Goal: Task Accomplishment & Management: Manage account settings

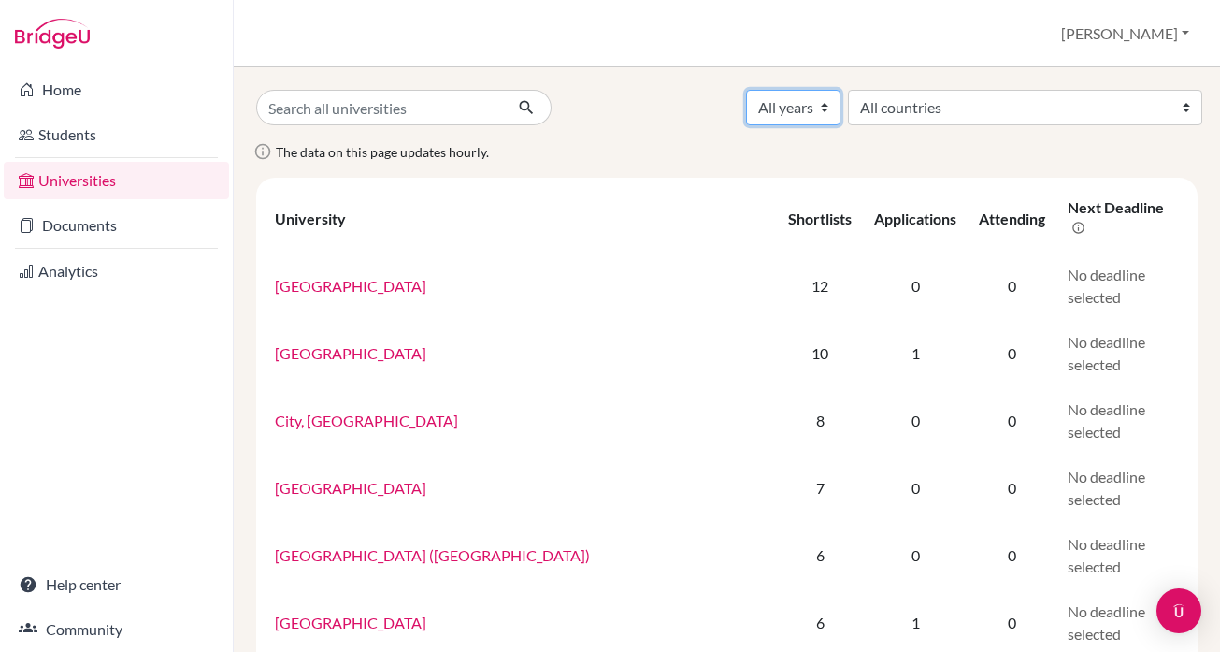
select select "2025"
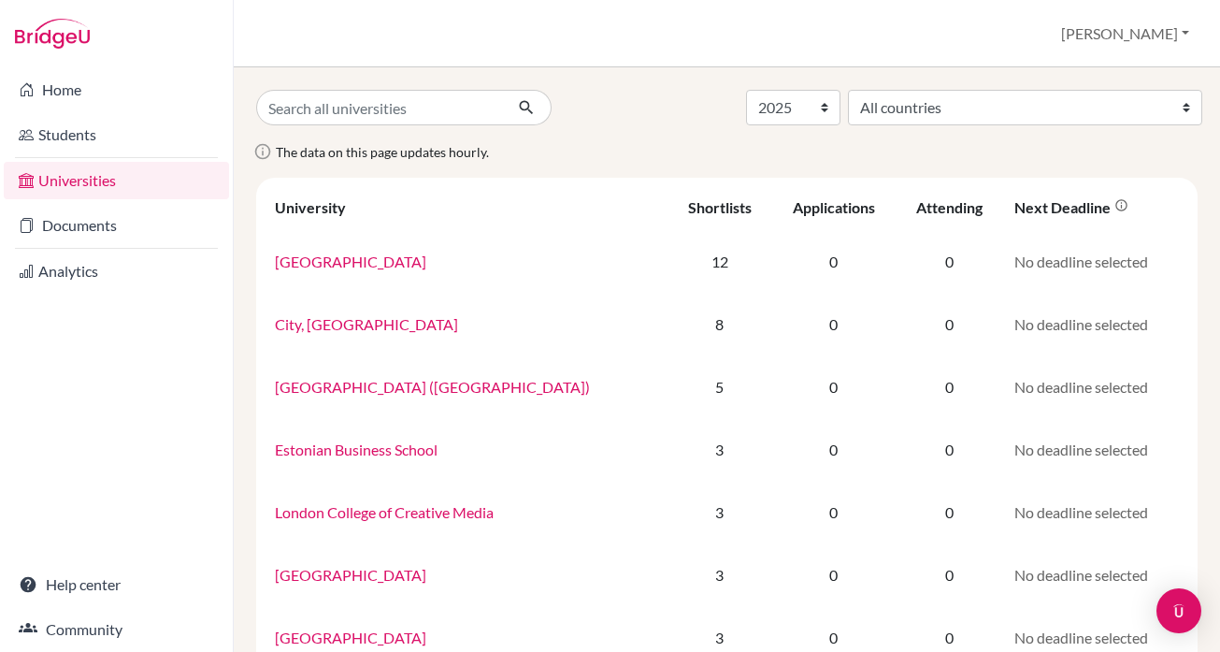
select select "2025"
click at [80, 226] on link "Documents" at bounding box center [116, 225] width 225 height 37
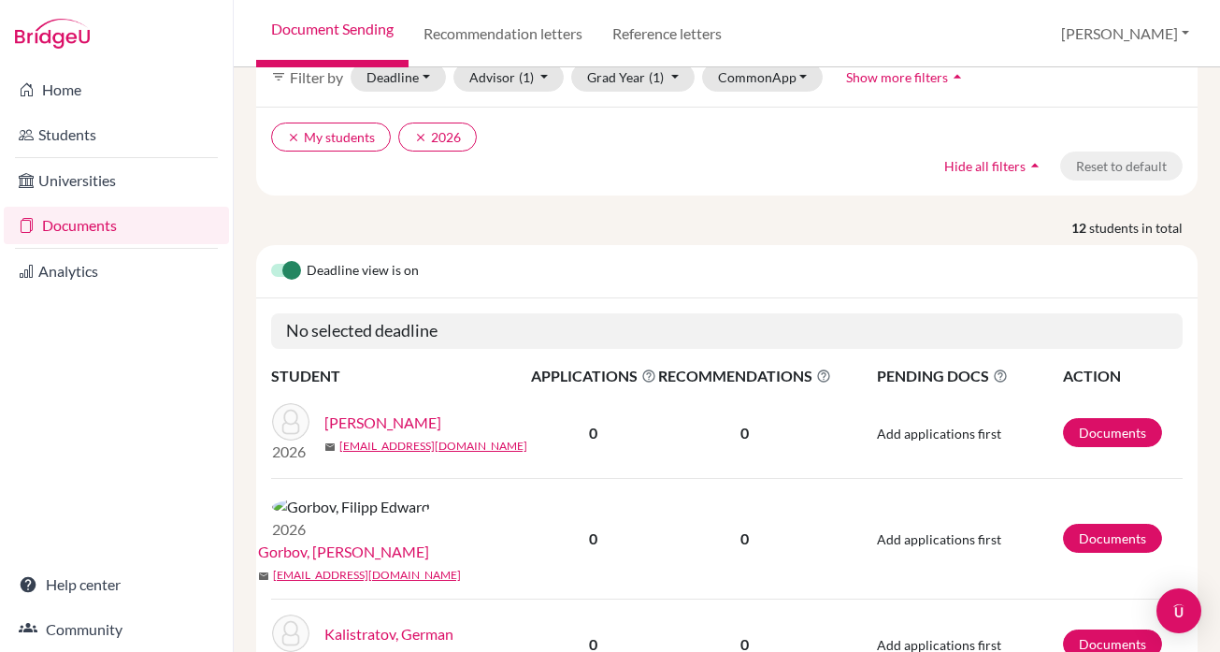
scroll to position [94, 0]
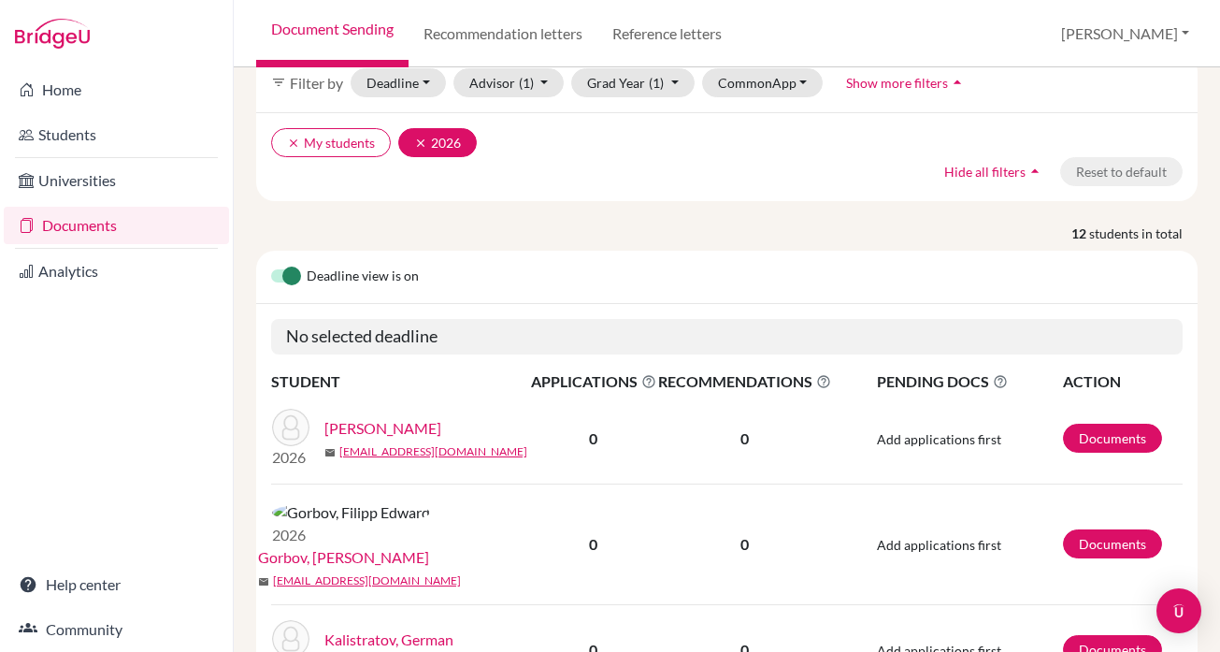
click at [424, 150] on button "clear 2026" at bounding box center [437, 142] width 79 height 29
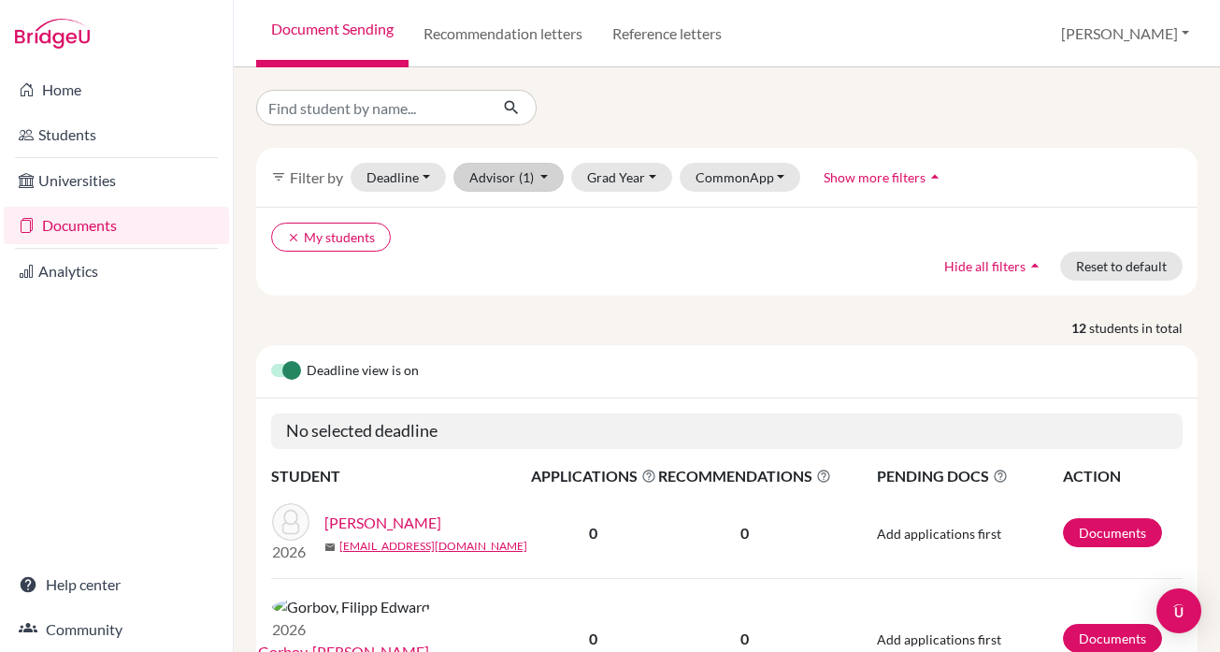
click at [515, 179] on button "Advisor (1)" at bounding box center [508, 177] width 111 height 29
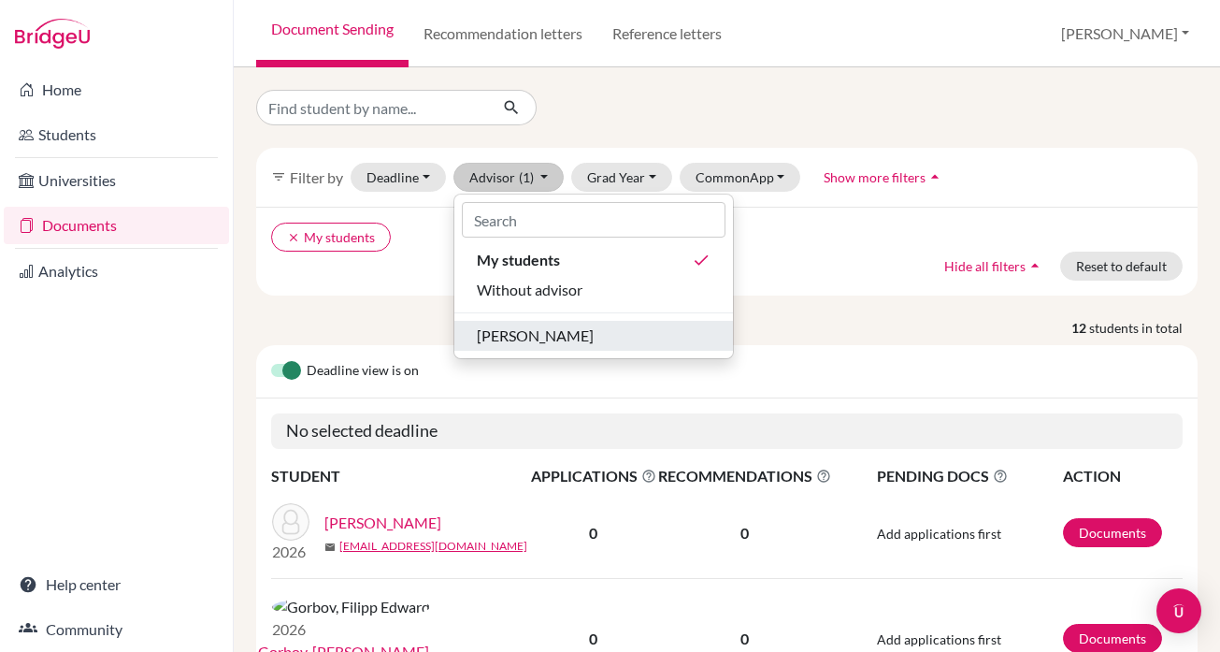
click at [546, 330] on span "[PERSON_NAME]" at bounding box center [535, 335] width 117 height 22
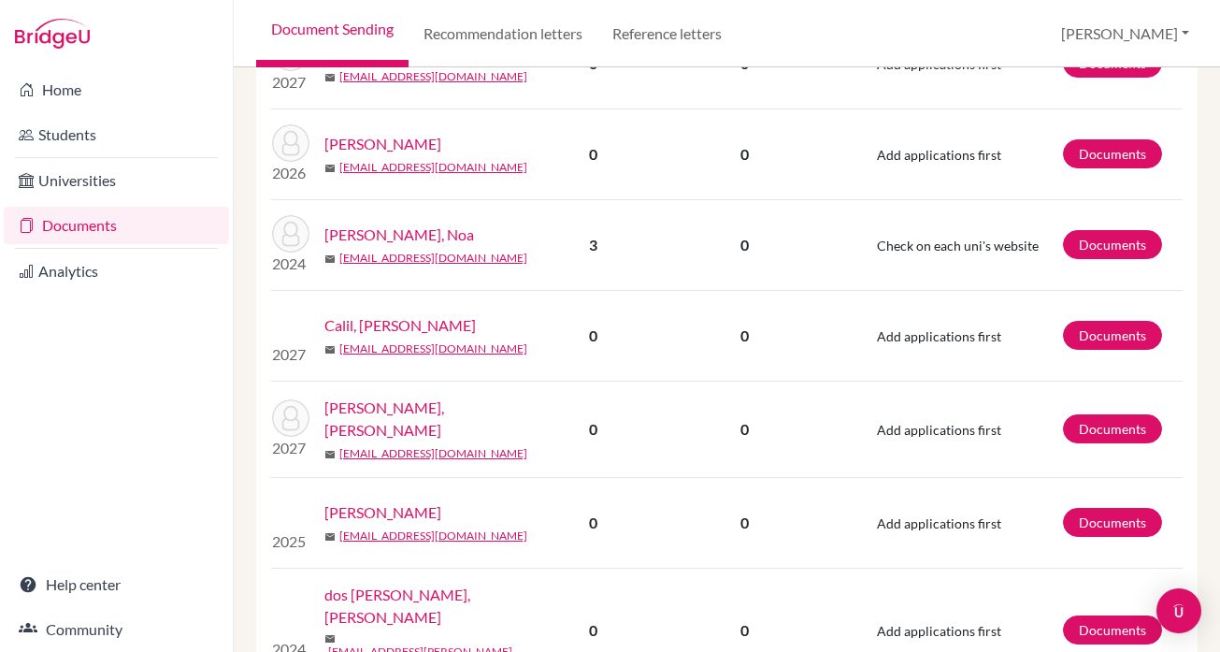
scroll to position [699, 0]
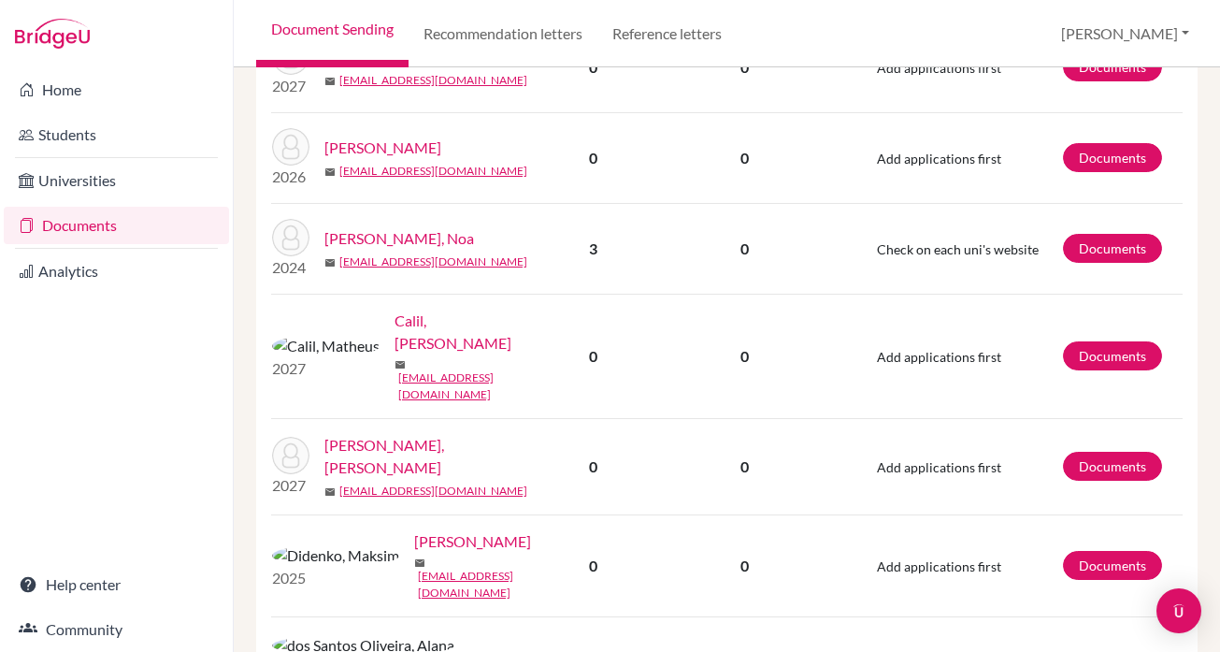
click at [386, 227] on link "Bereznitsky, Noa" at bounding box center [399, 238] width 150 height 22
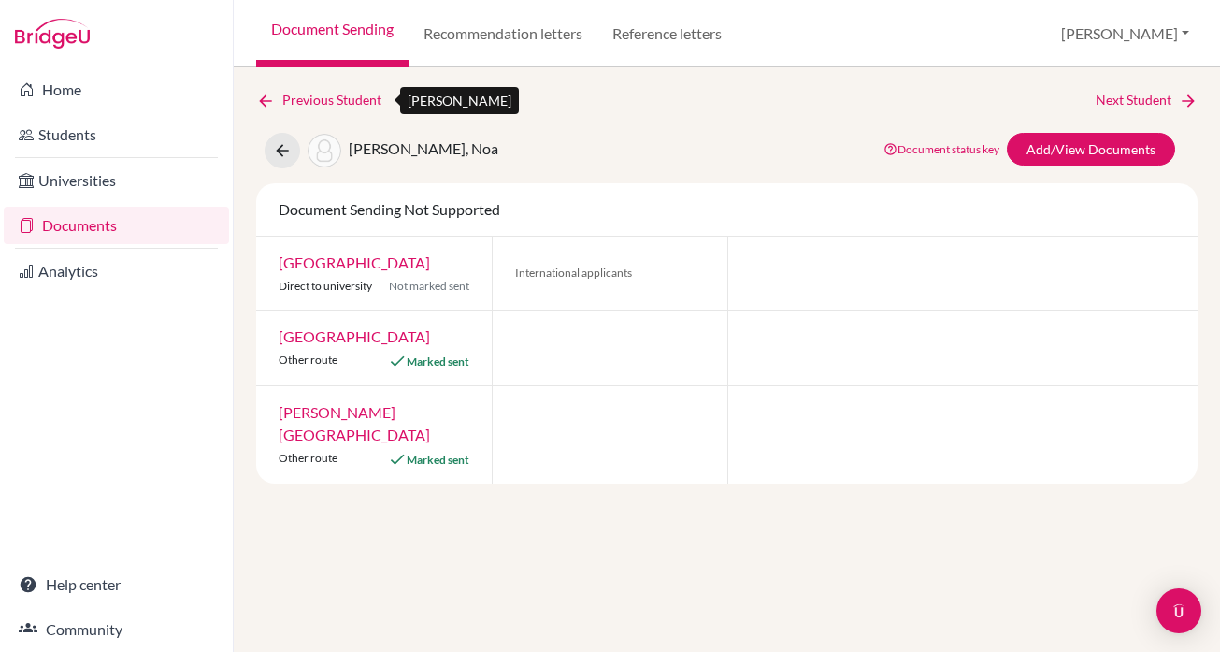
click at [333, 94] on link "Previous Student" at bounding box center [326, 100] width 140 height 21
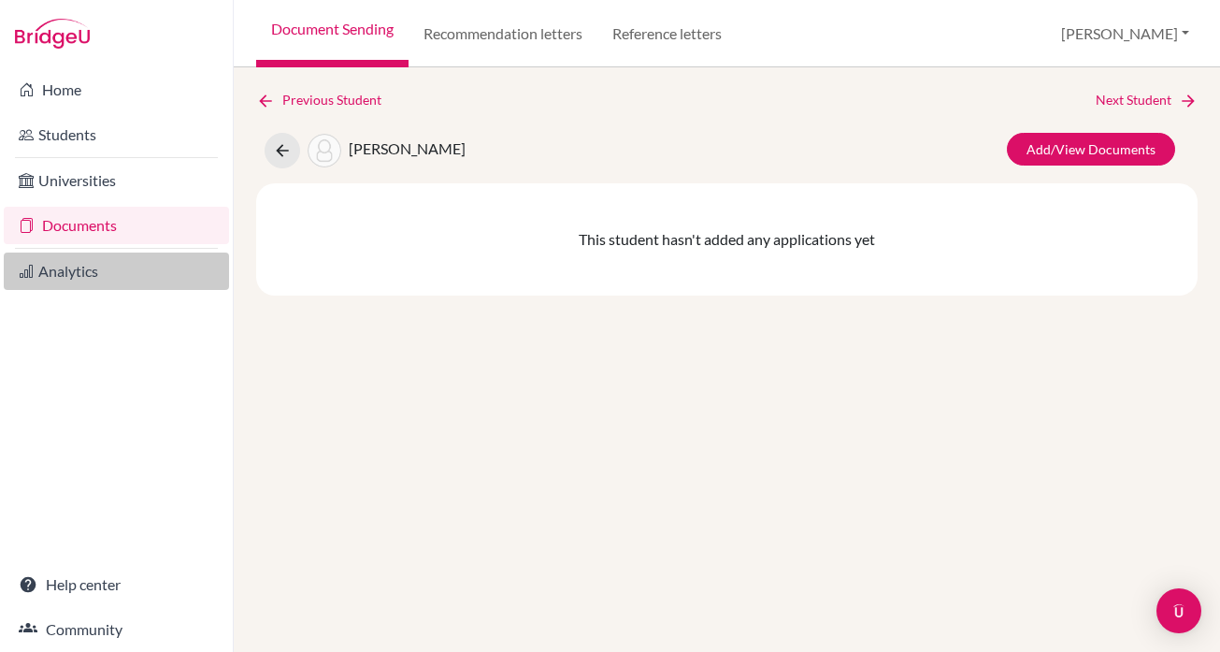
click at [66, 274] on link "Analytics" at bounding box center [116, 270] width 225 height 37
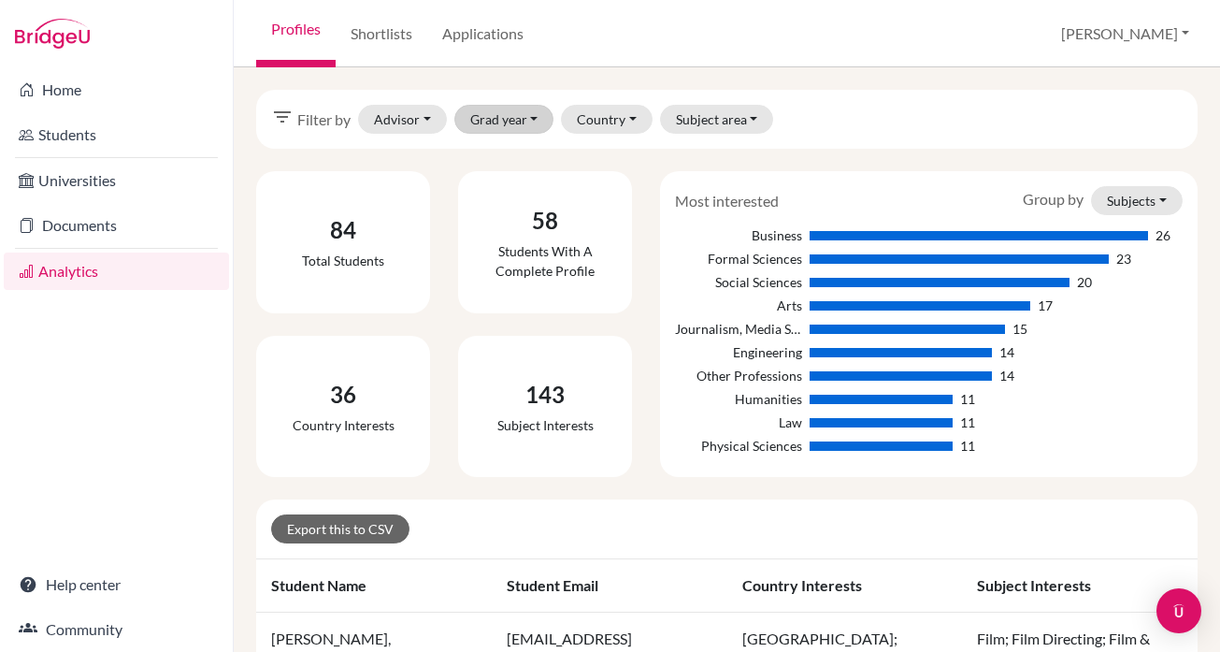
click at [497, 125] on button "Grad year" at bounding box center [504, 119] width 100 height 29
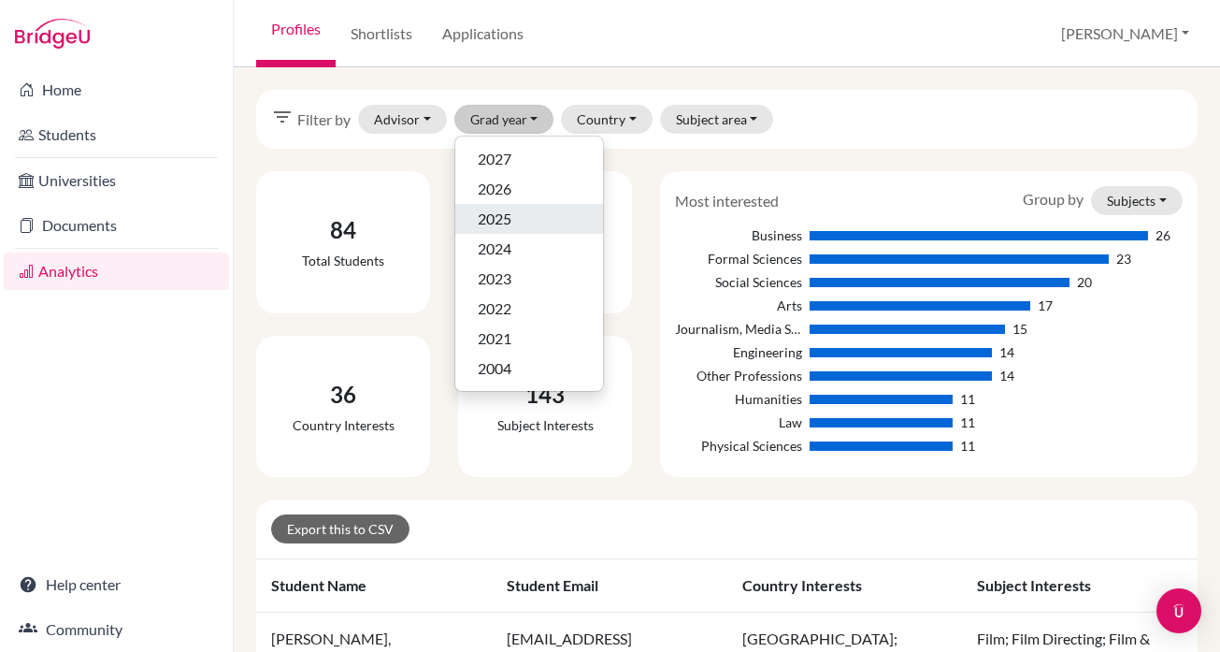
click at [519, 219] on div "2025" at bounding box center [529, 219] width 103 height 22
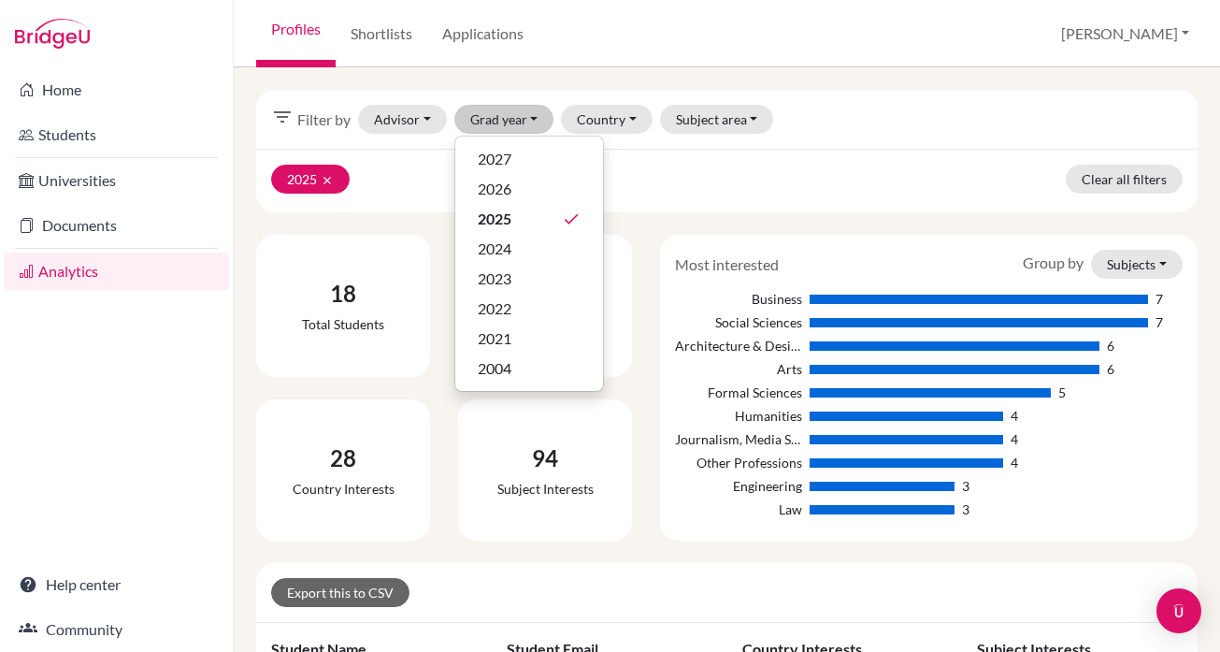
click at [330, 311] on div "18 Total students" at bounding box center [343, 305] width 112 height 87
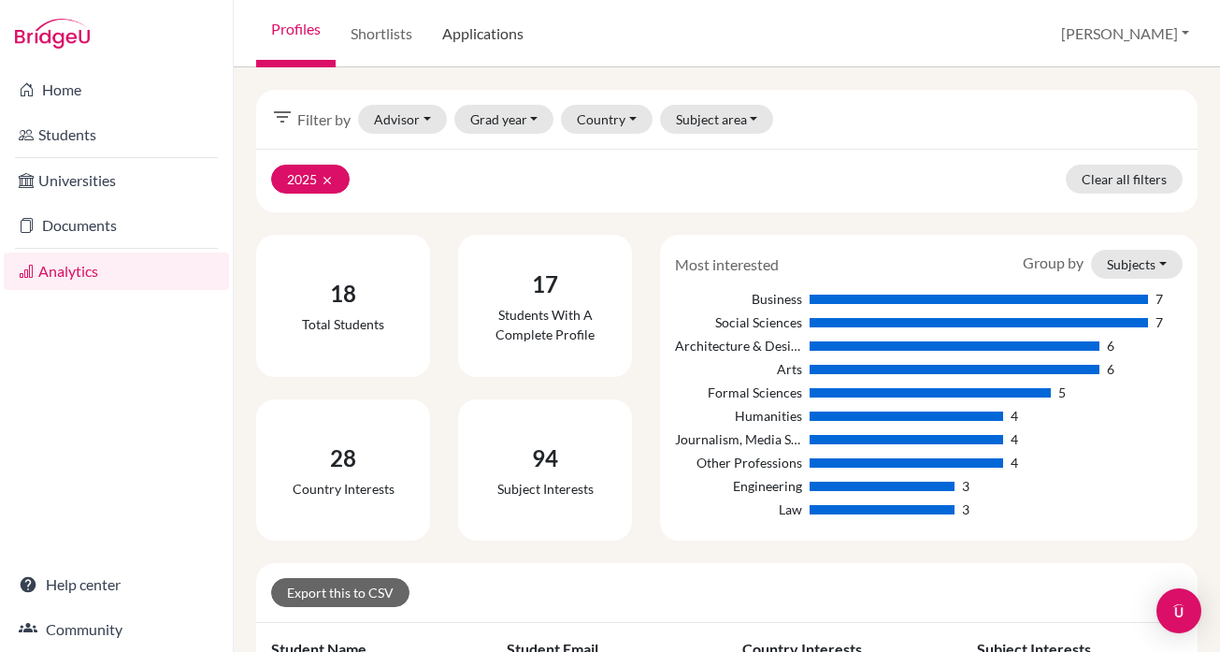
click at [484, 35] on link "Applications" at bounding box center [482, 33] width 111 height 67
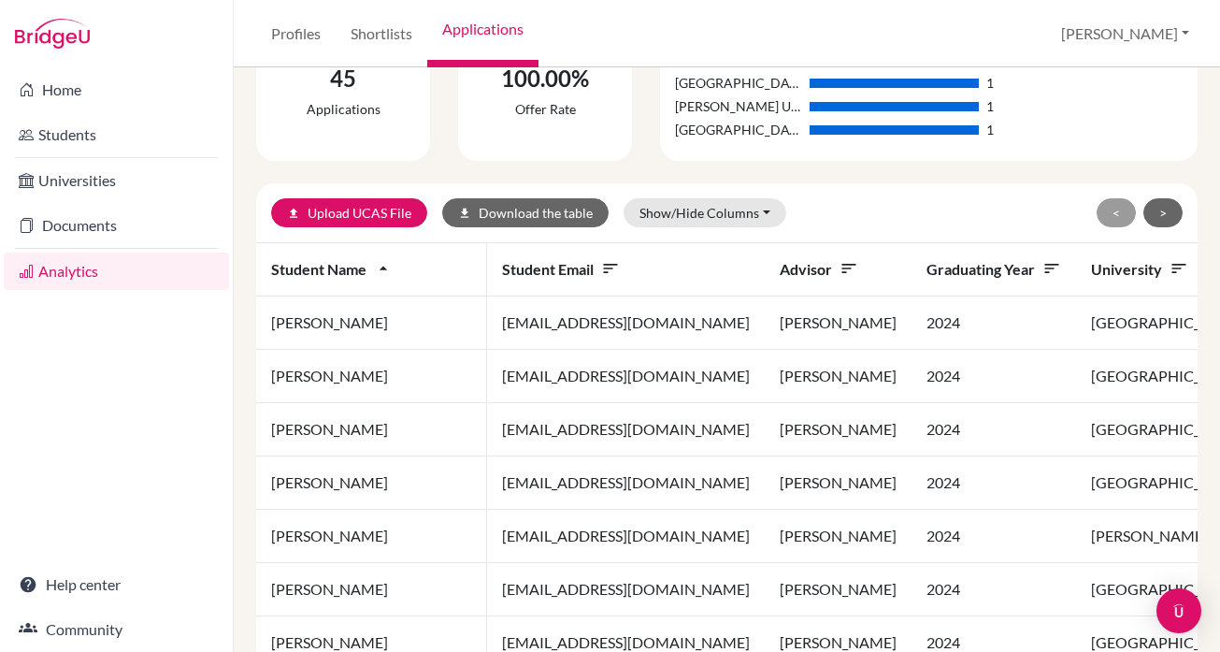
scroll to position [323, 0]
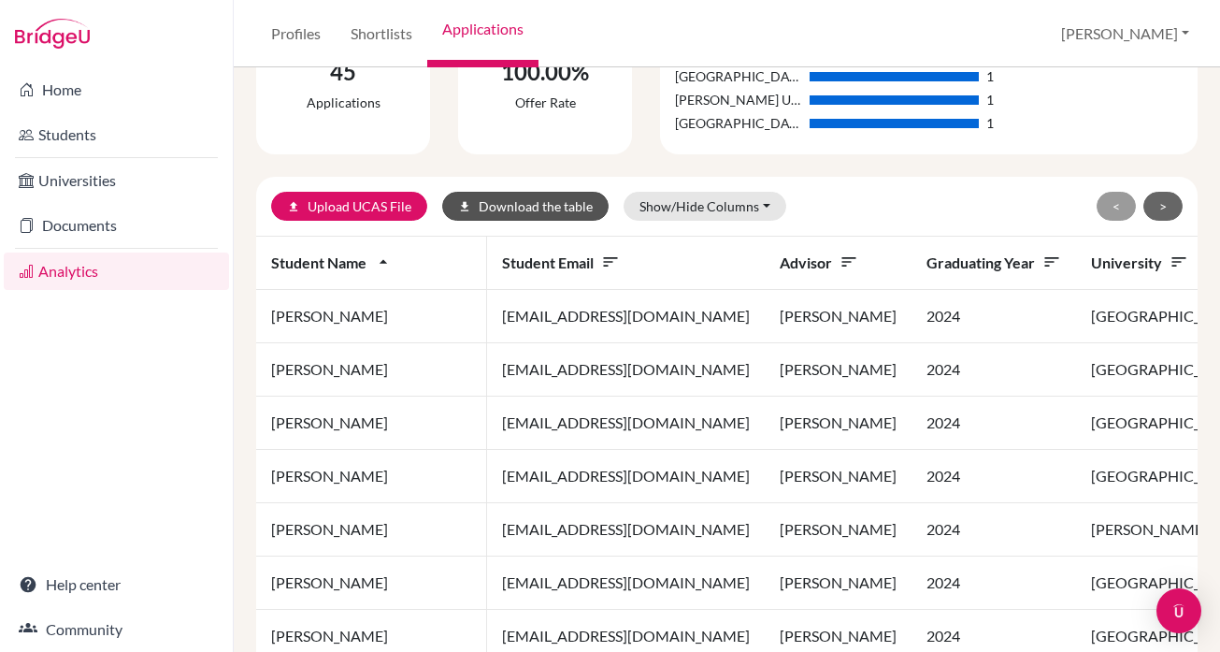
click at [565, 203] on button "download Download the table" at bounding box center [525, 206] width 166 height 29
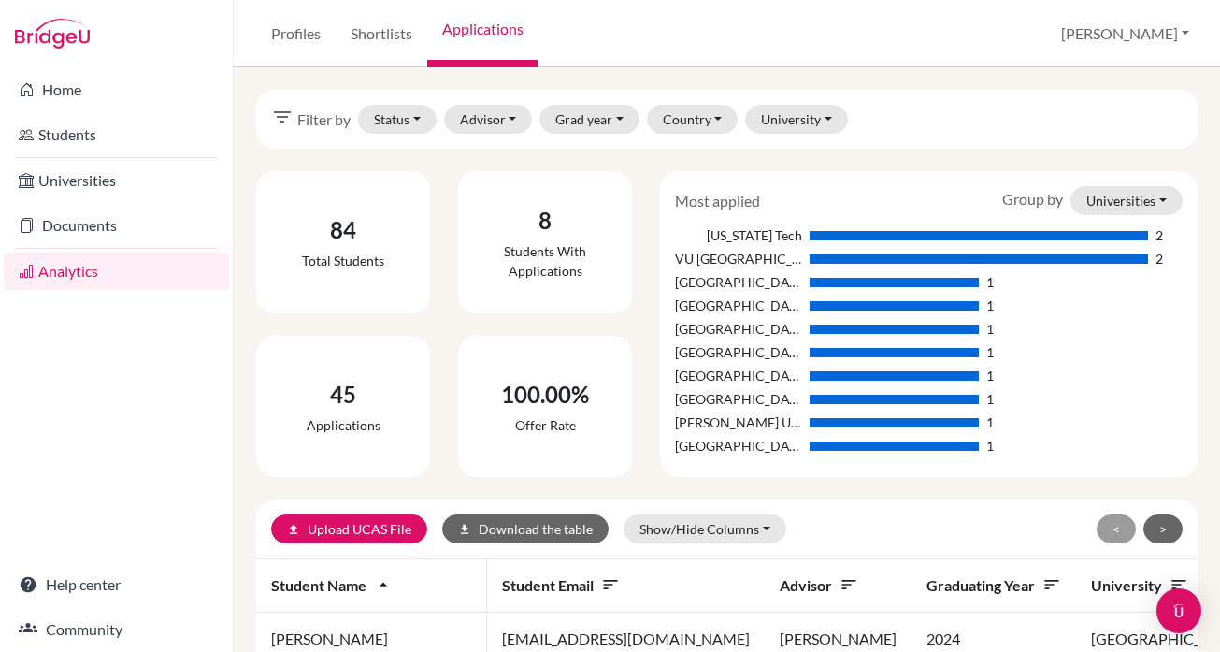
scroll to position [0, 0]
click at [96, 223] on link "Documents" at bounding box center [116, 225] width 225 height 37
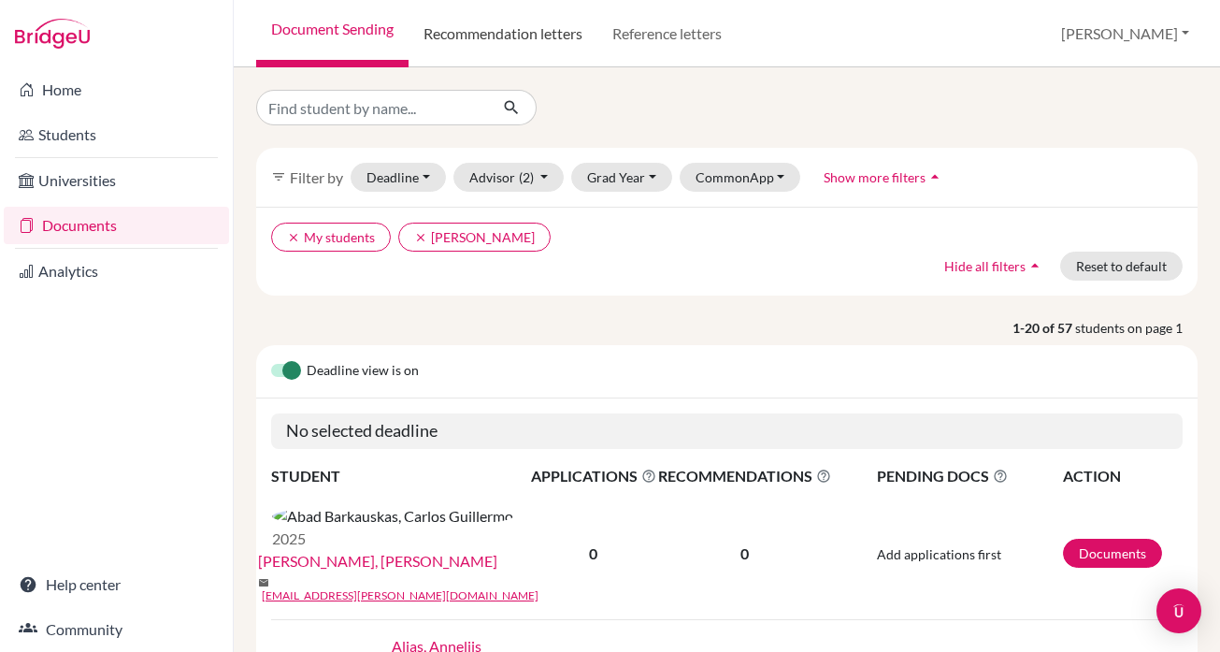
click at [497, 33] on link "Recommendation letters" at bounding box center [503, 33] width 189 height 67
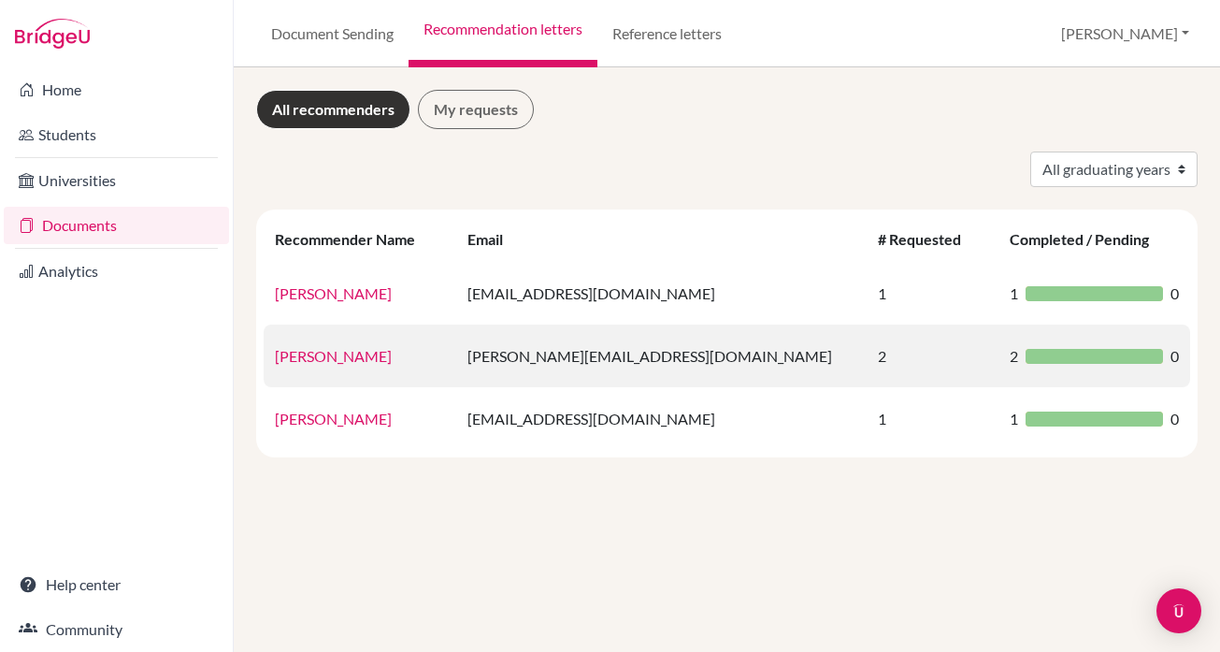
click at [329, 350] on link "[PERSON_NAME]" at bounding box center [333, 356] width 117 height 18
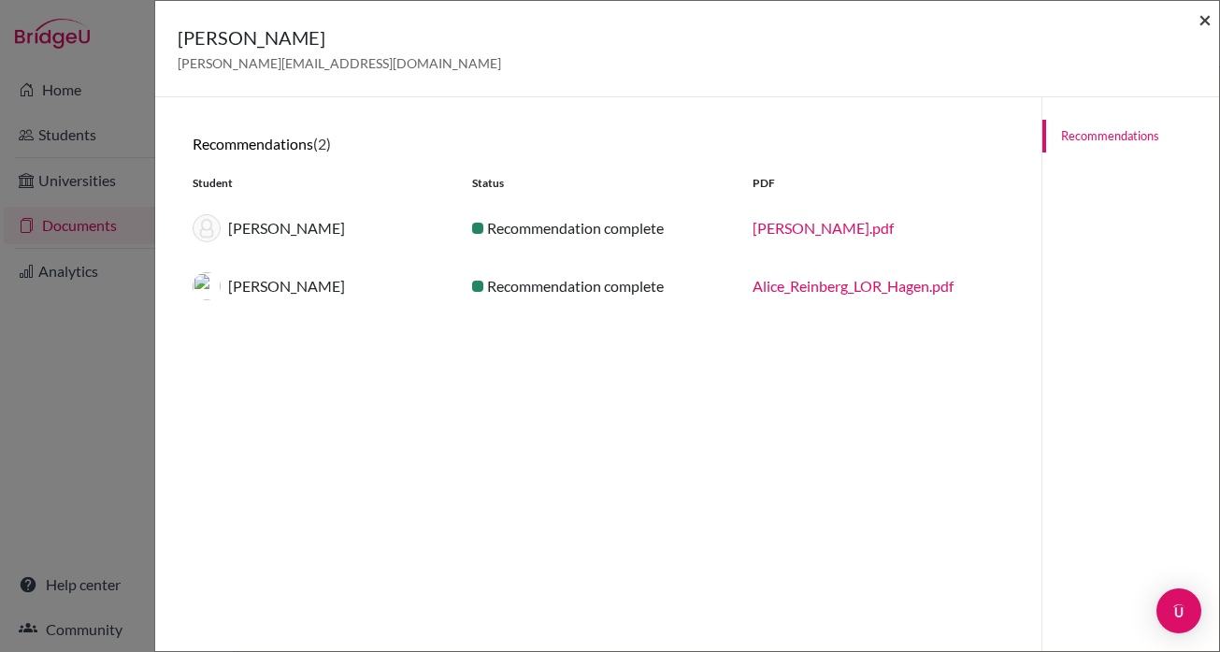
click at [1203, 11] on span "×" at bounding box center [1205, 19] width 13 height 27
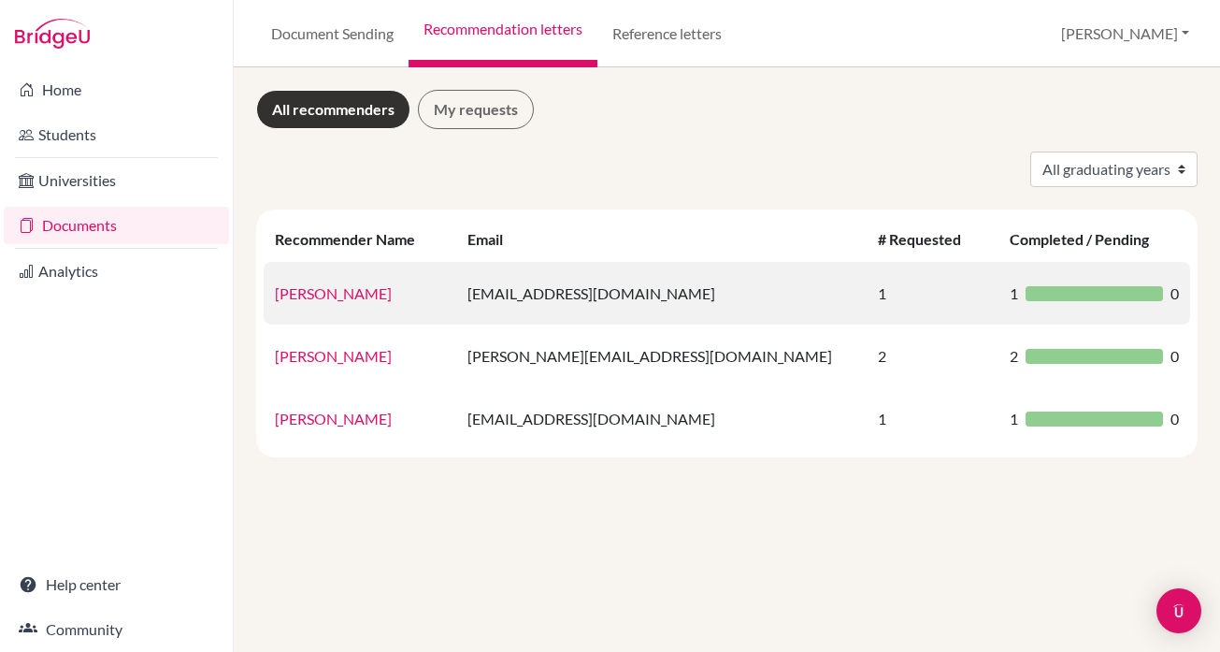
click at [392, 290] on link "Benjamin Heckscher" at bounding box center [333, 293] width 117 height 18
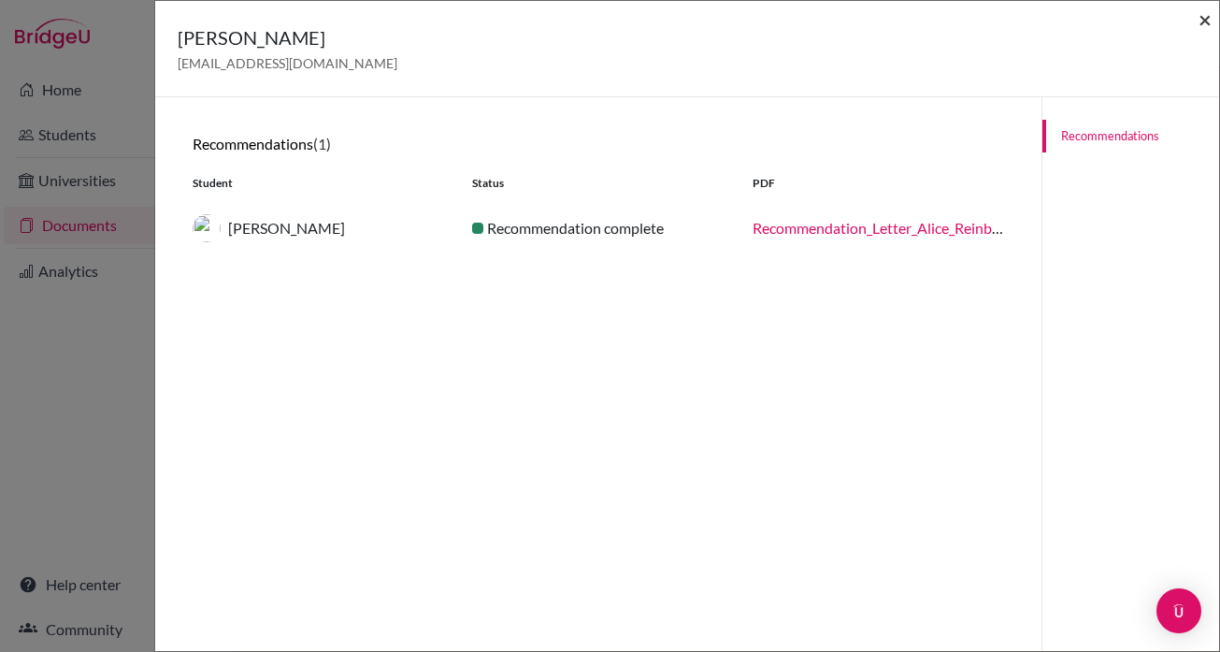
click at [1208, 21] on span "×" at bounding box center [1205, 19] width 13 height 27
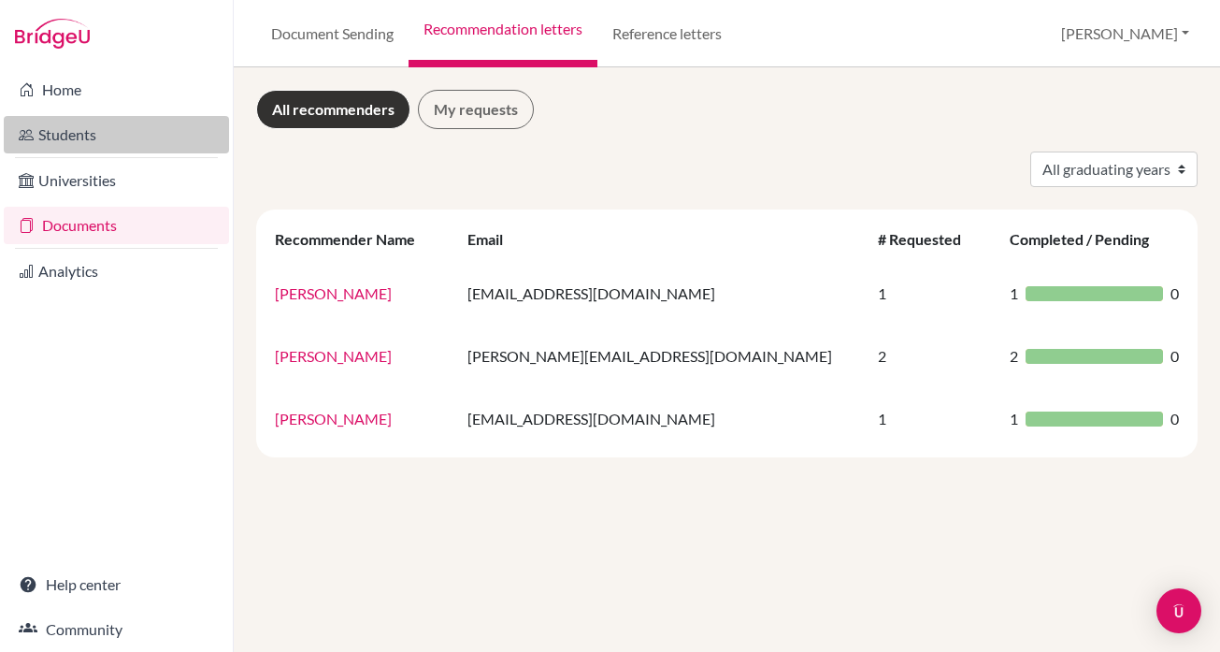
click at [79, 132] on link "Students" at bounding box center [116, 134] width 225 height 37
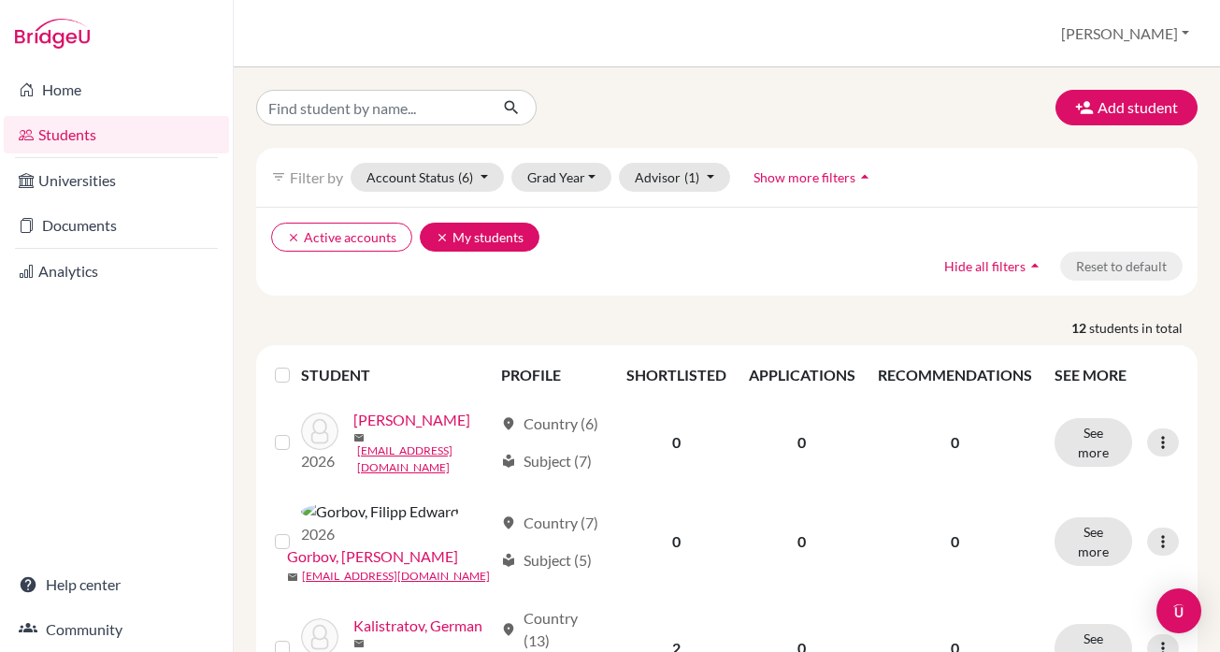
click at [436, 237] on icon "clear" at bounding box center [442, 237] width 13 height 13
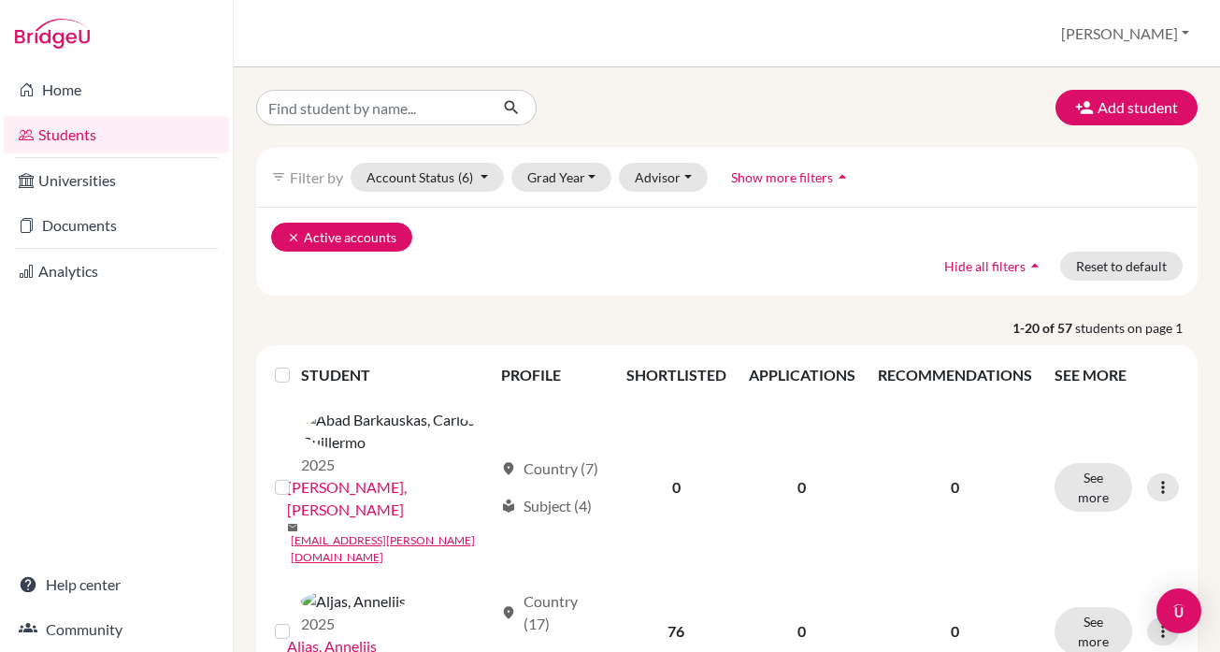
click at [294, 234] on icon "clear" at bounding box center [293, 237] width 13 height 13
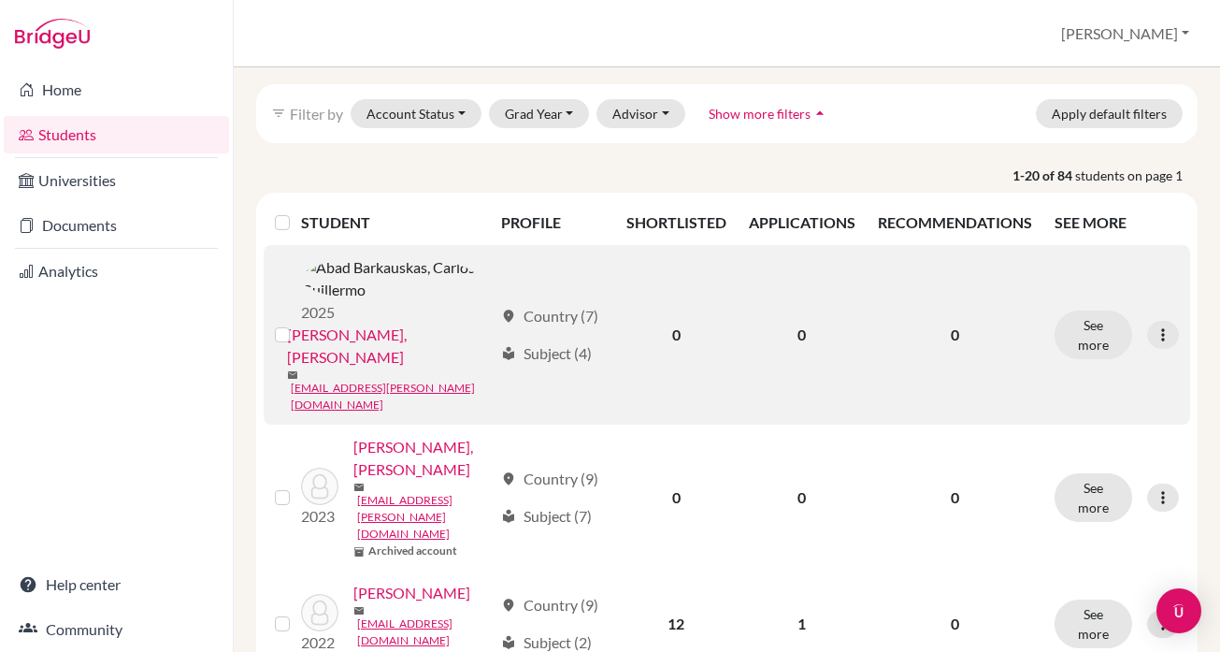
scroll to position [69, 0]
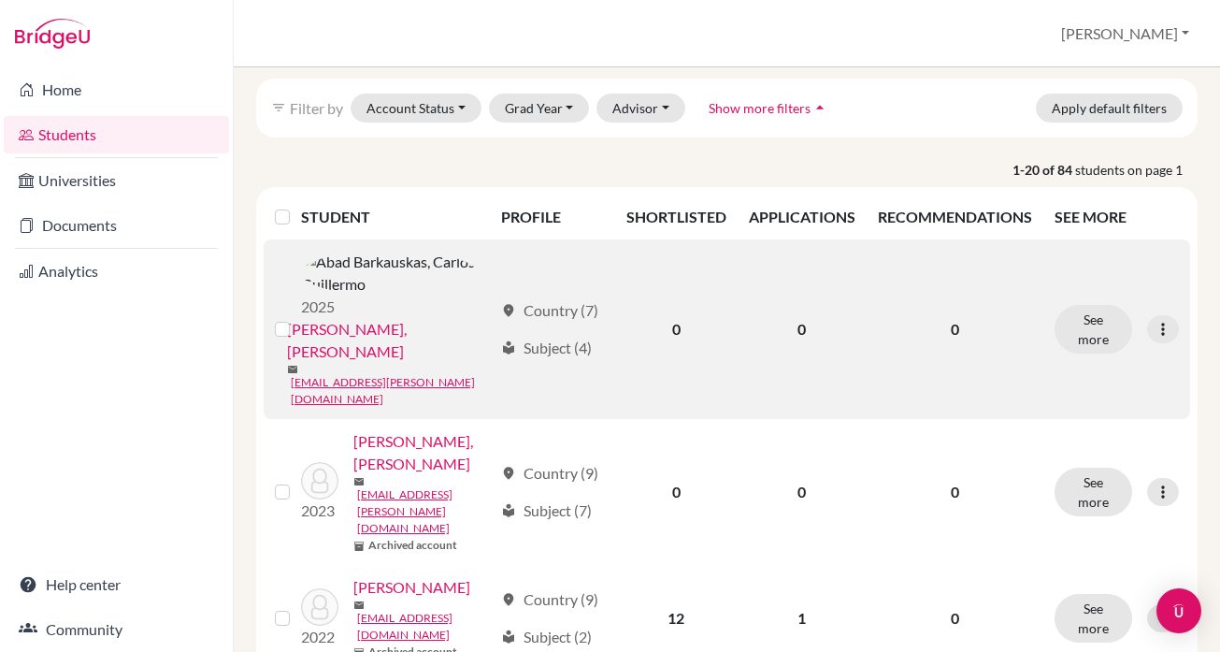
click at [417, 318] on link "[PERSON_NAME], [PERSON_NAME]" at bounding box center [390, 340] width 206 height 45
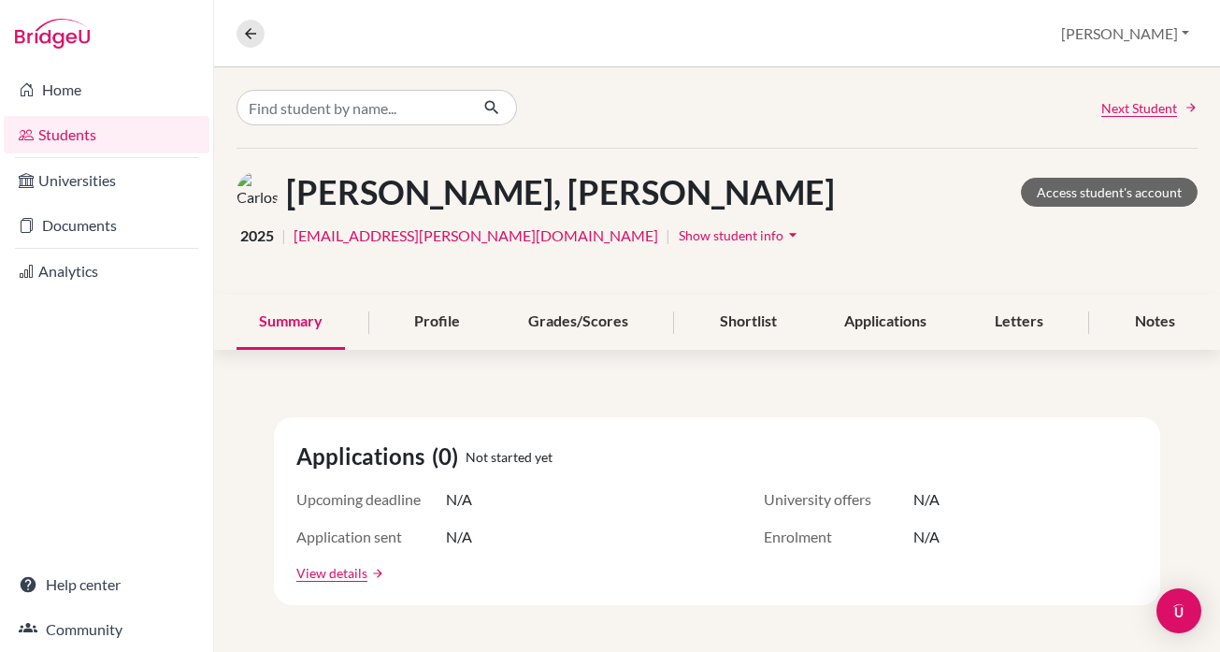
click at [679, 233] on span "Show student info" at bounding box center [731, 235] width 105 height 16
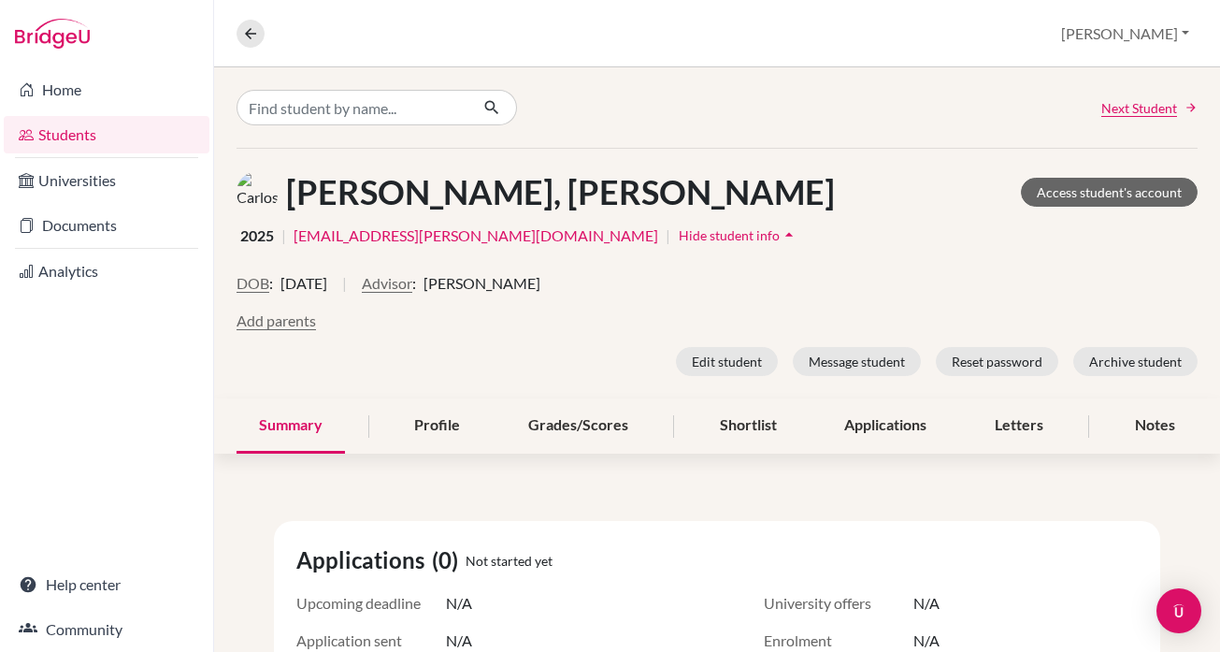
click at [1182, 106] on link "Next Student" at bounding box center [1149, 108] width 96 height 20
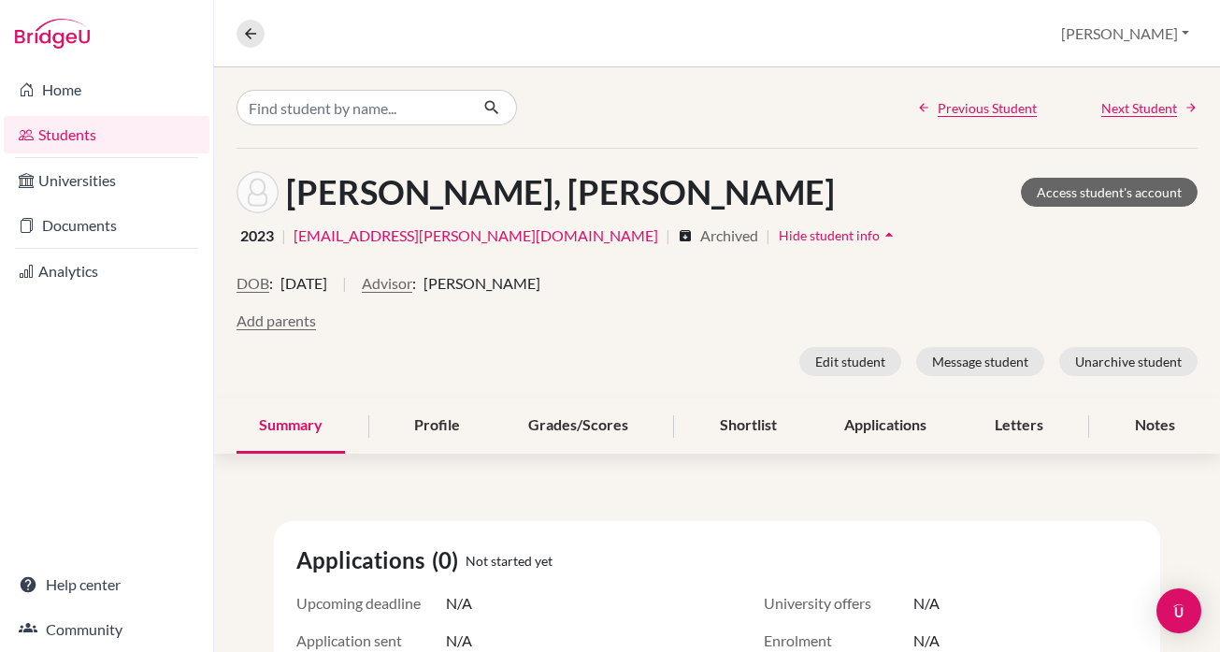
click at [60, 135] on link "Students" at bounding box center [107, 134] width 206 height 37
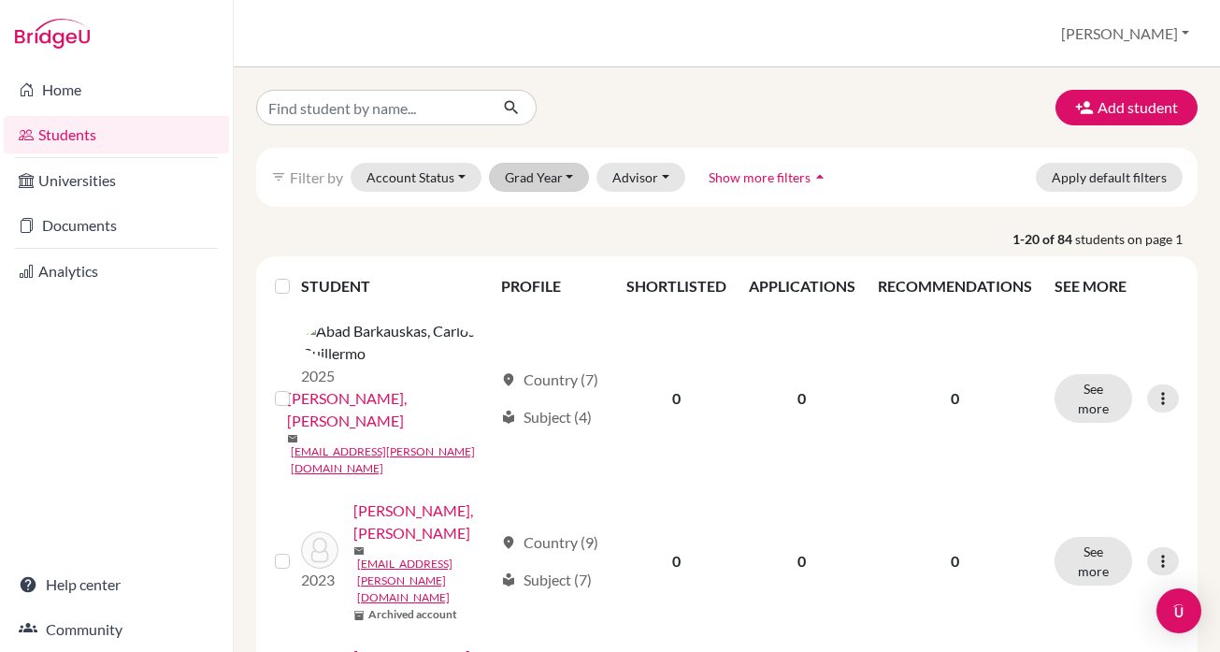
click at [545, 169] on button "Grad Year" at bounding box center [539, 177] width 101 height 29
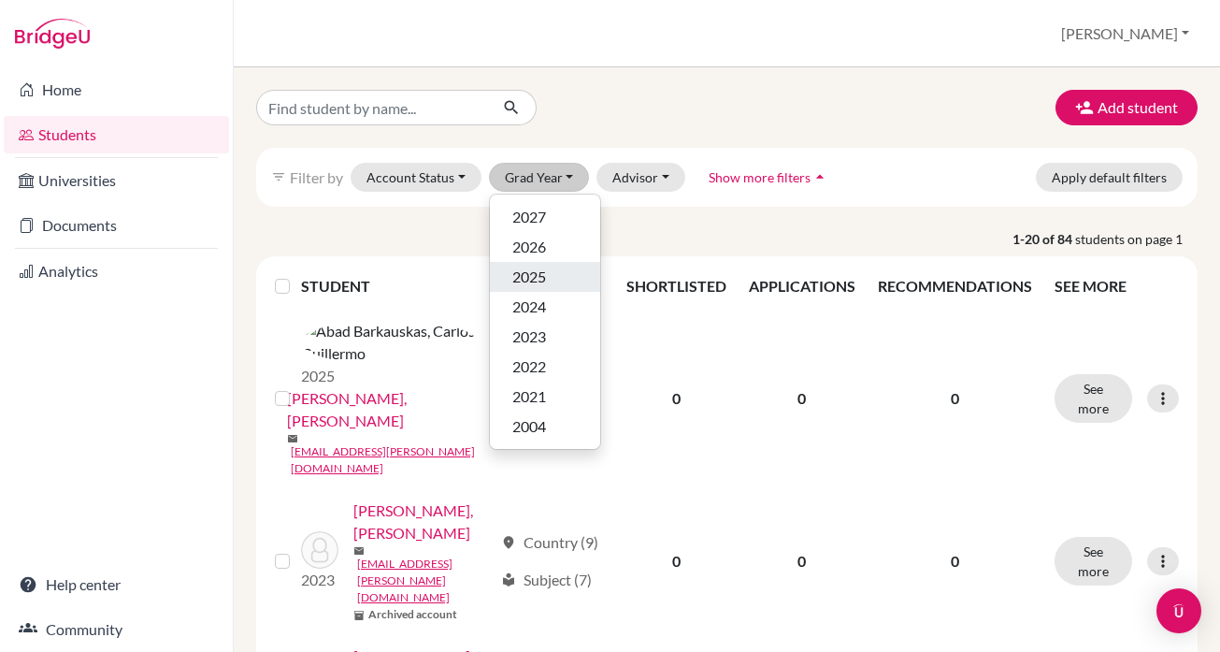
click at [547, 280] on div "2025" at bounding box center [544, 277] width 65 height 22
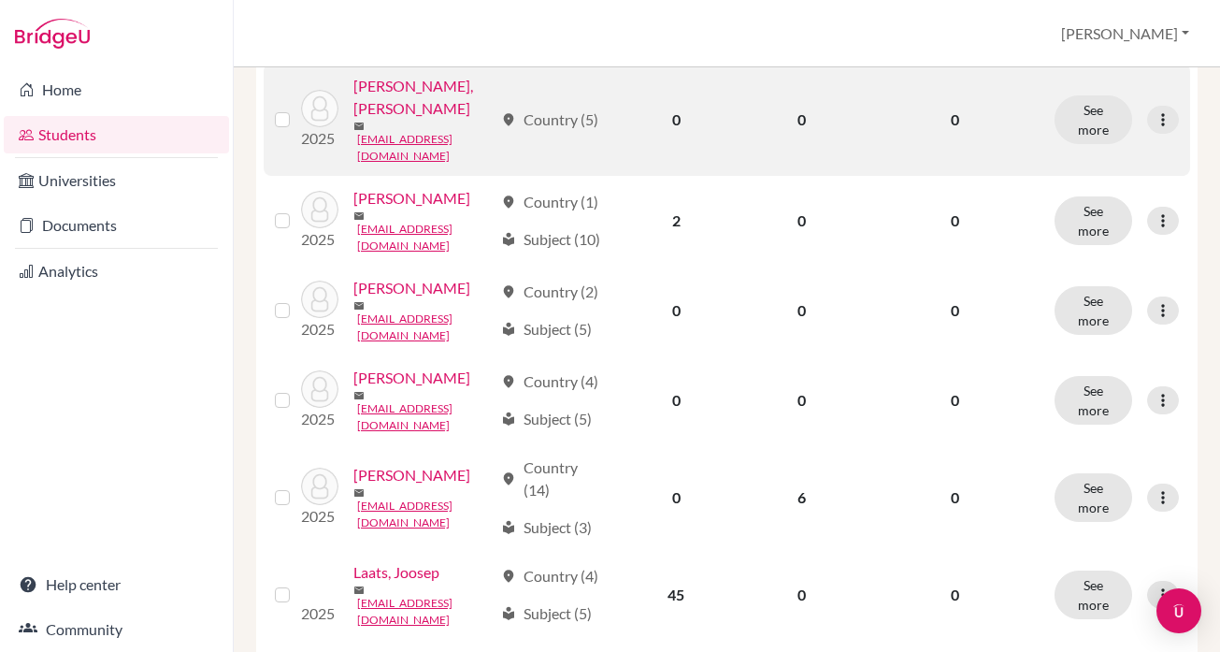
scroll to position [659, 0]
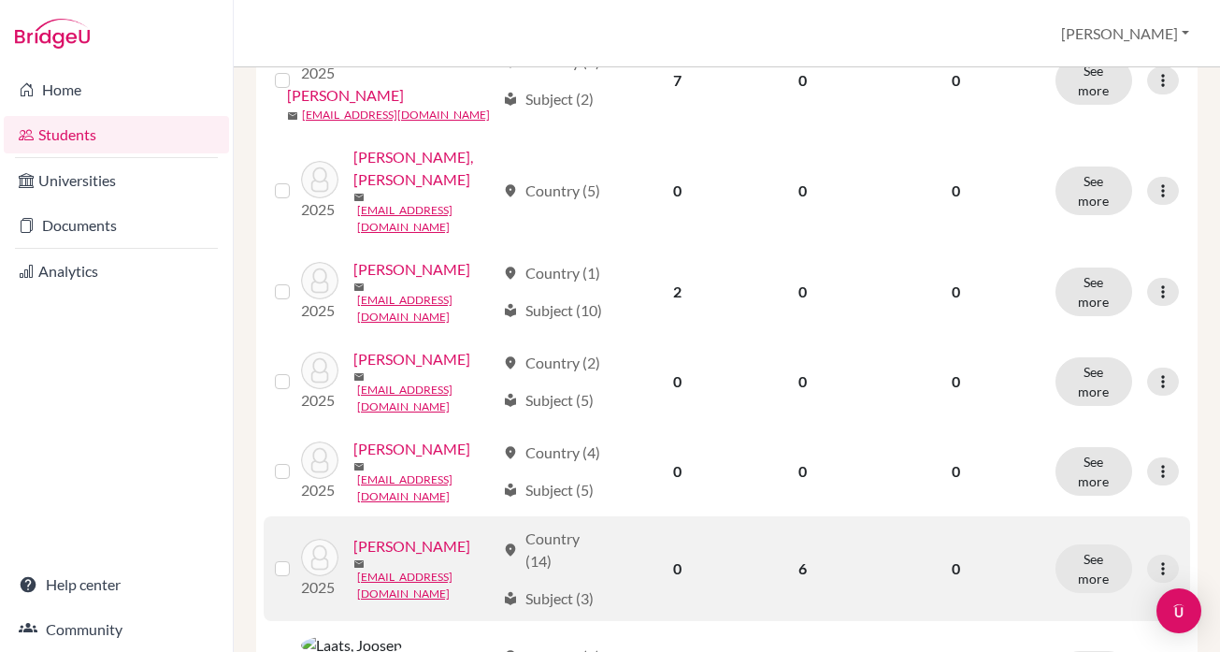
click at [539, 527] on div "location_on Country (14)" at bounding box center [553, 549] width 101 height 45
click at [434, 535] on link "Kohler, Isabel" at bounding box center [411, 546] width 117 height 22
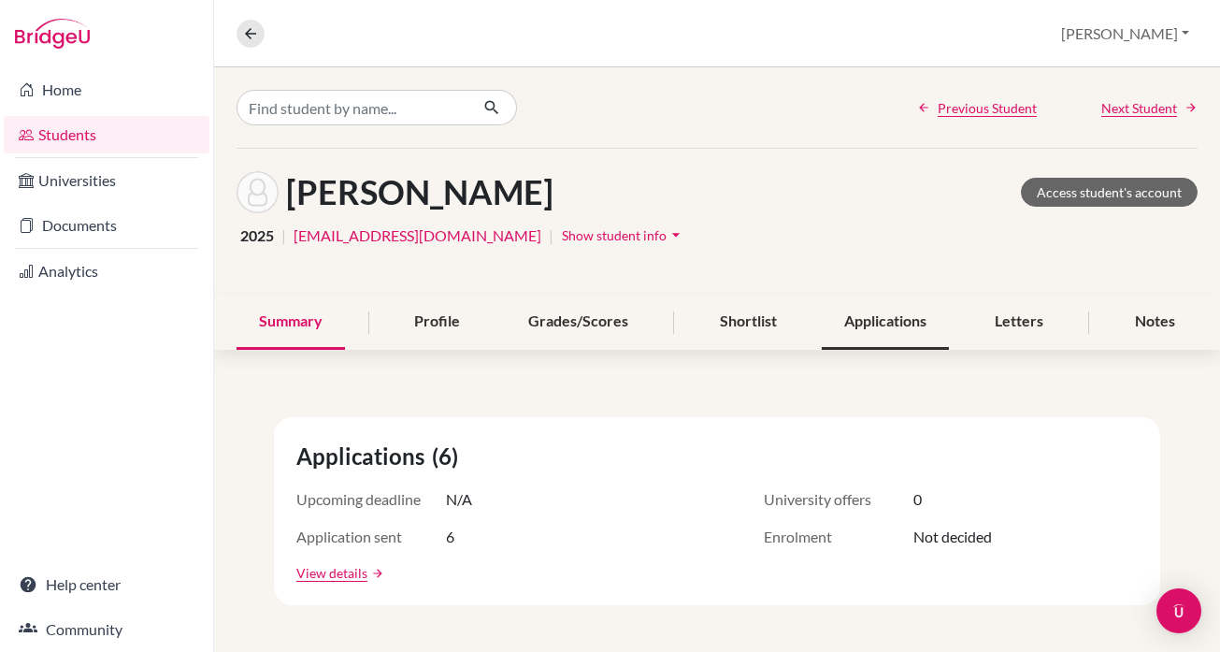
click at [892, 312] on div "Applications" at bounding box center [885, 321] width 127 height 55
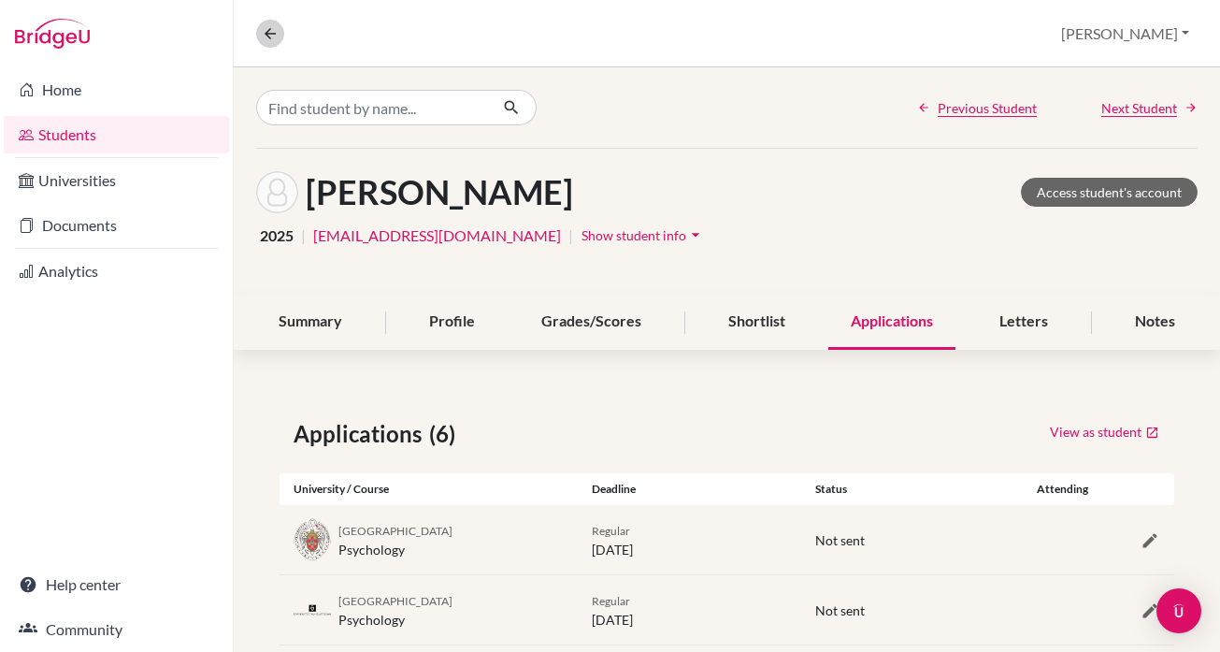
click at [260, 24] on button at bounding box center [270, 34] width 28 height 28
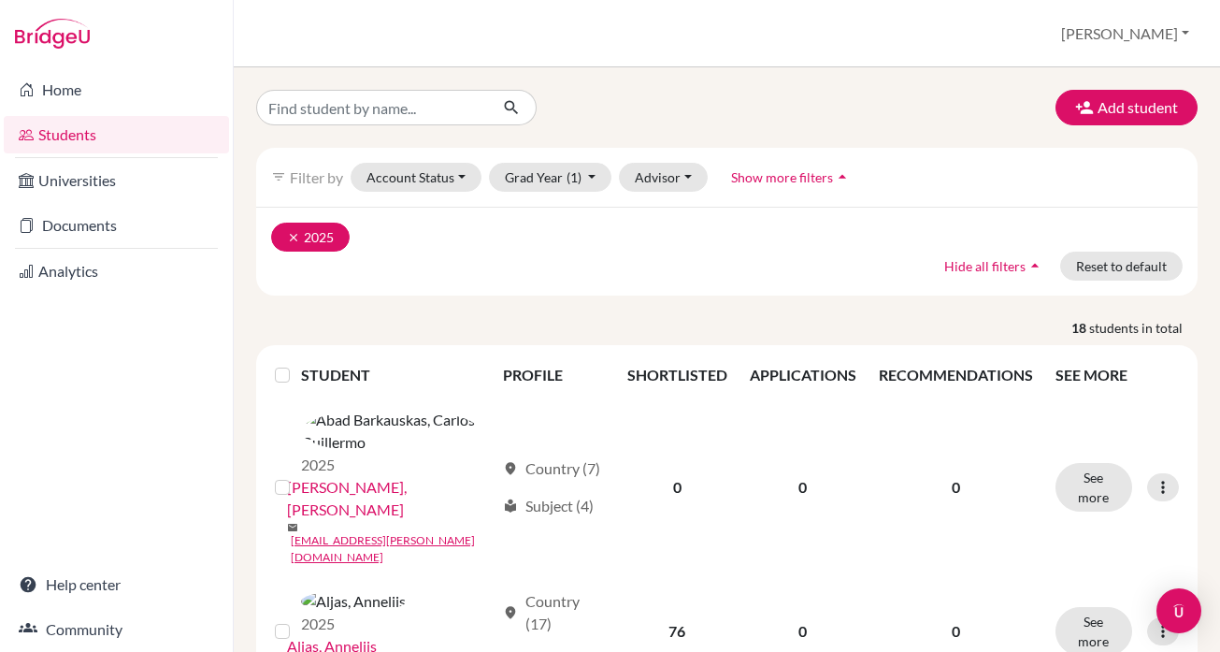
click at [290, 235] on icon "clear" at bounding box center [293, 237] width 13 height 13
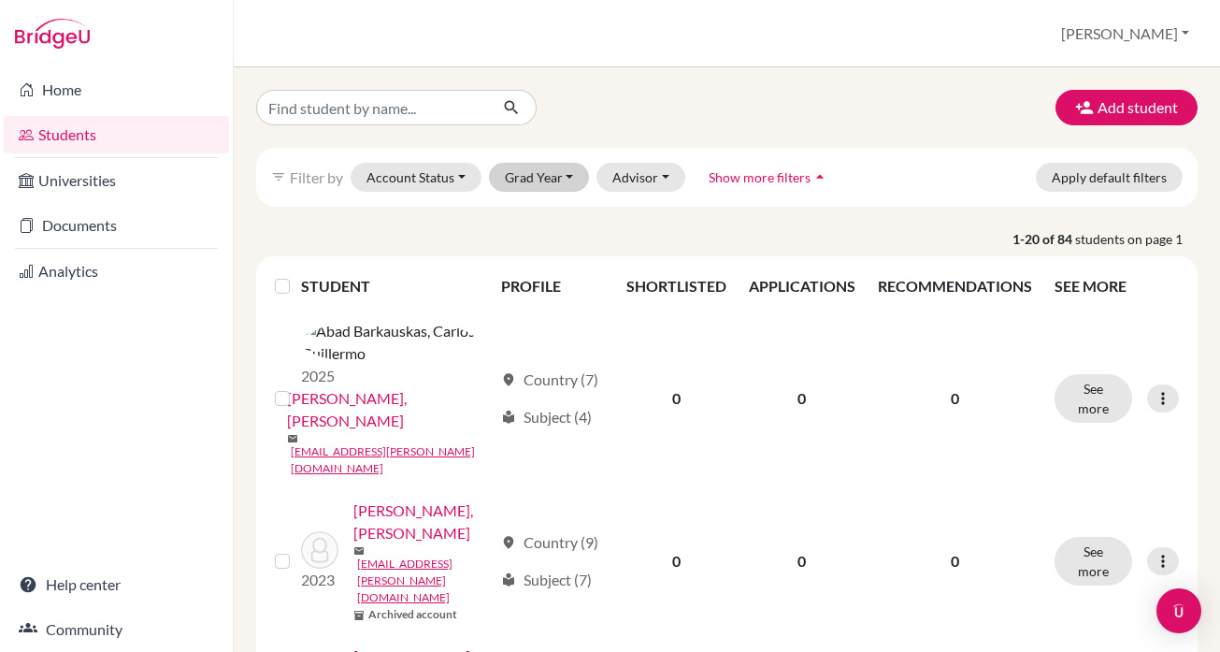
click at [566, 181] on button "Grad Year" at bounding box center [539, 177] width 101 height 29
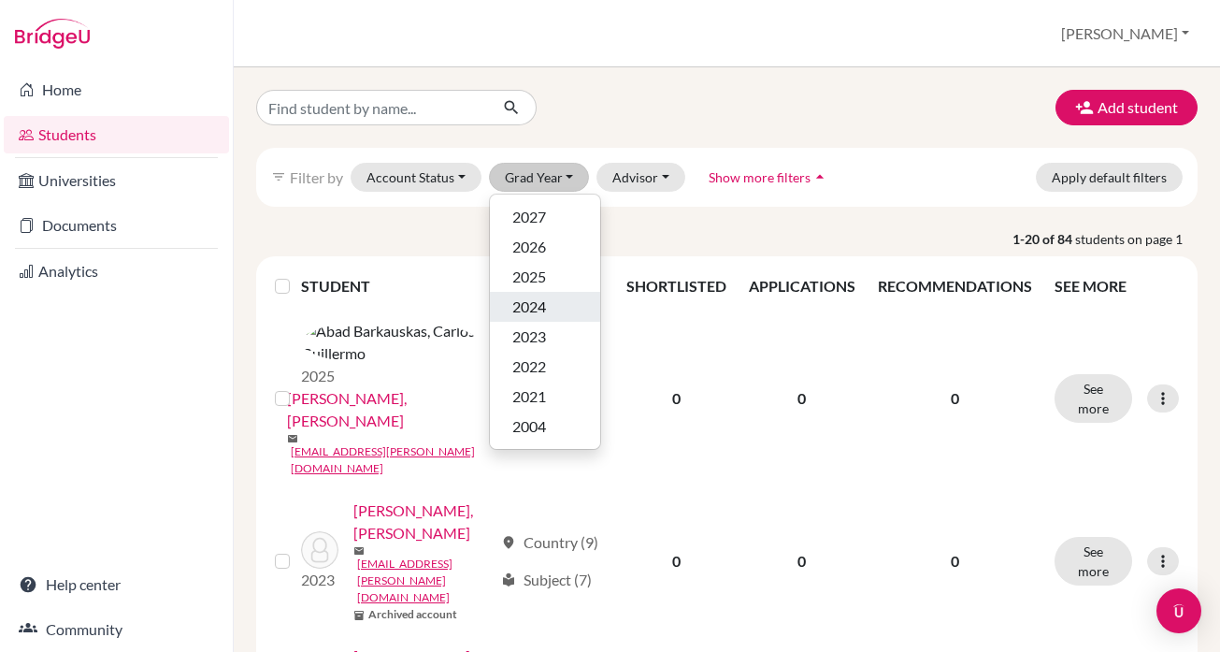
click at [558, 312] on div "2024" at bounding box center [544, 306] width 65 height 22
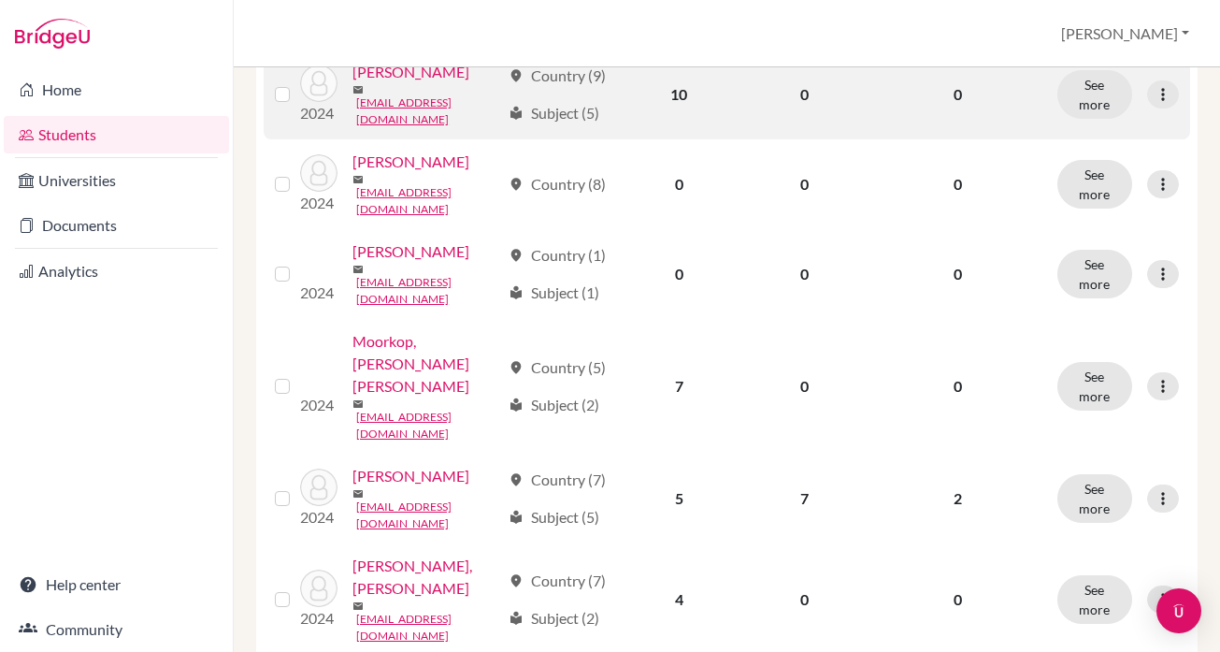
scroll to position [651, 0]
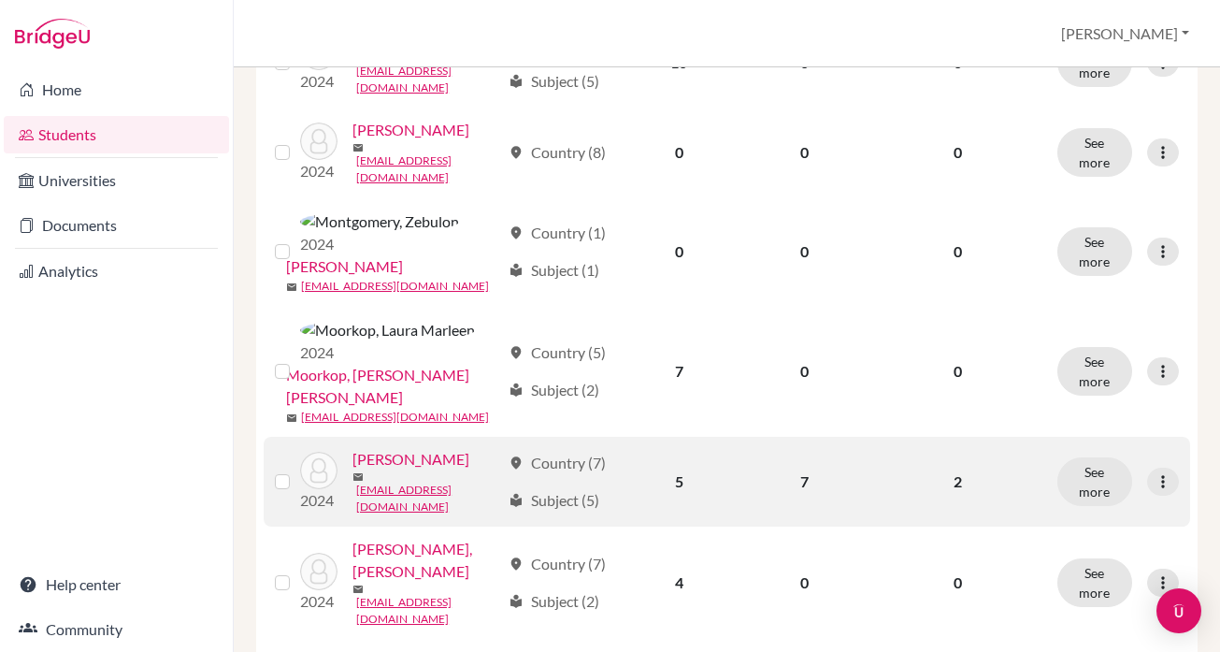
click at [827, 437] on td "7" at bounding box center [804, 482] width 129 height 90
click at [422, 448] on link "Pajoma, Laura" at bounding box center [410, 459] width 117 height 22
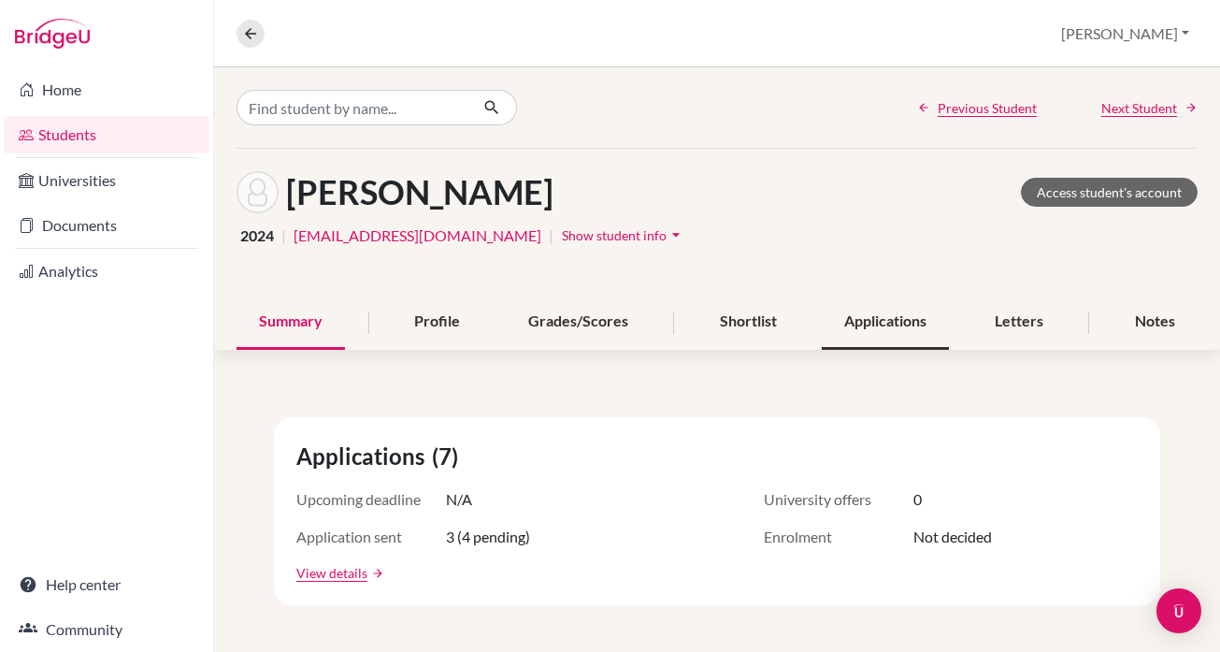
click at [921, 311] on div "Applications" at bounding box center [885, 321] width 127 height 55
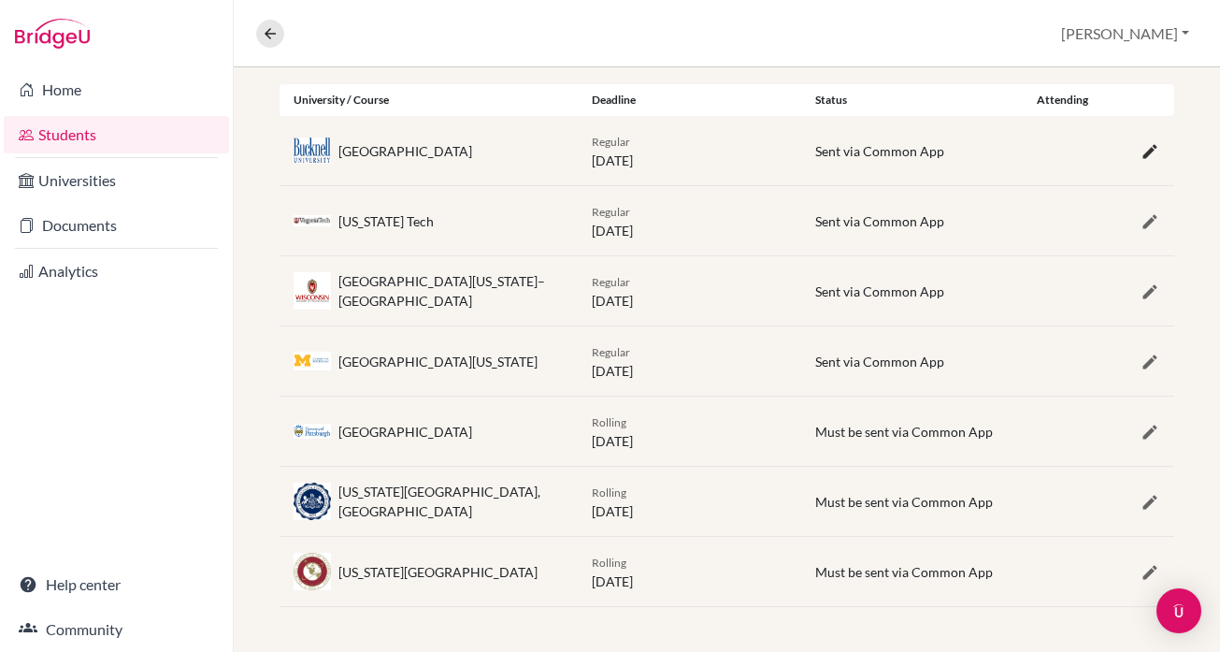
click at [1147, 149] on icon "button" at bounding box center [1150, 151] width 19 height 19
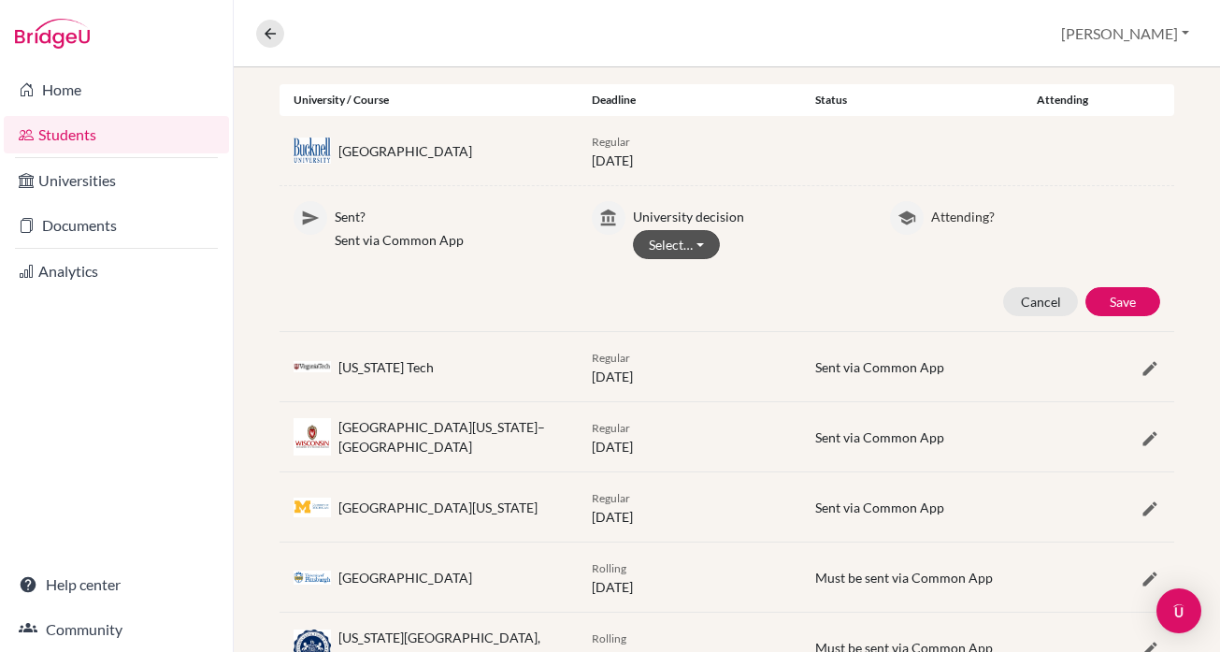
click at [691, 240] on button "Select…" at bounding box center [676, 244] width 87 height 29
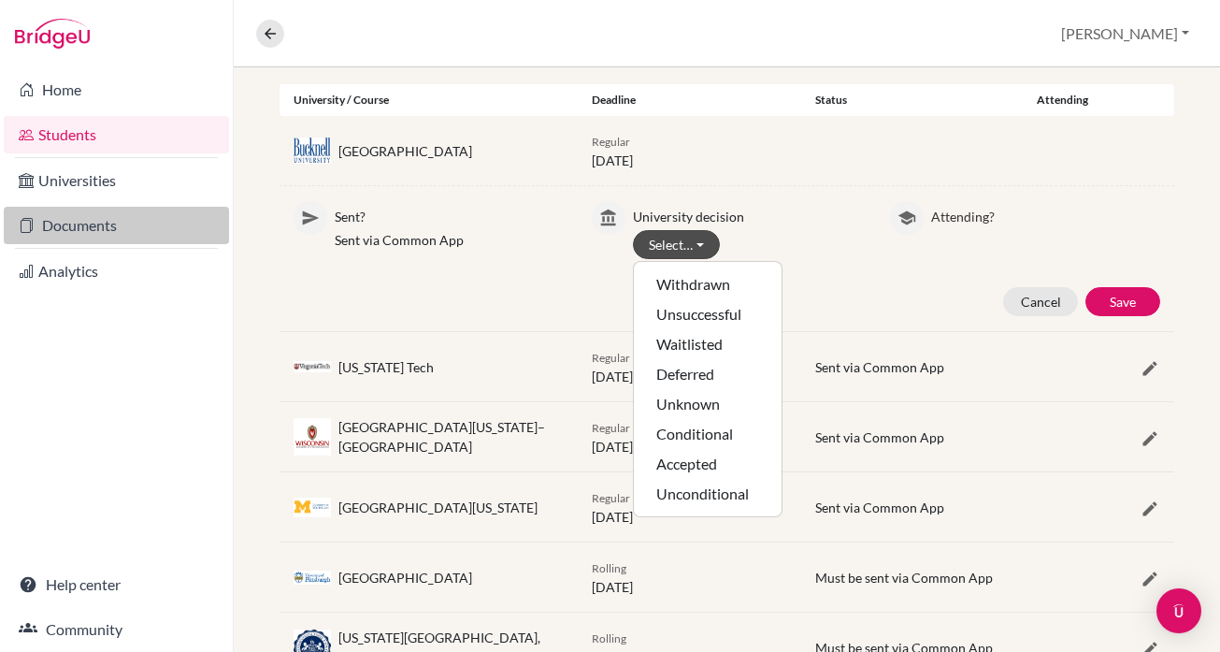
click at [79, 231] on link "Documents" at bounding box center [116, 225] width 225 height 37
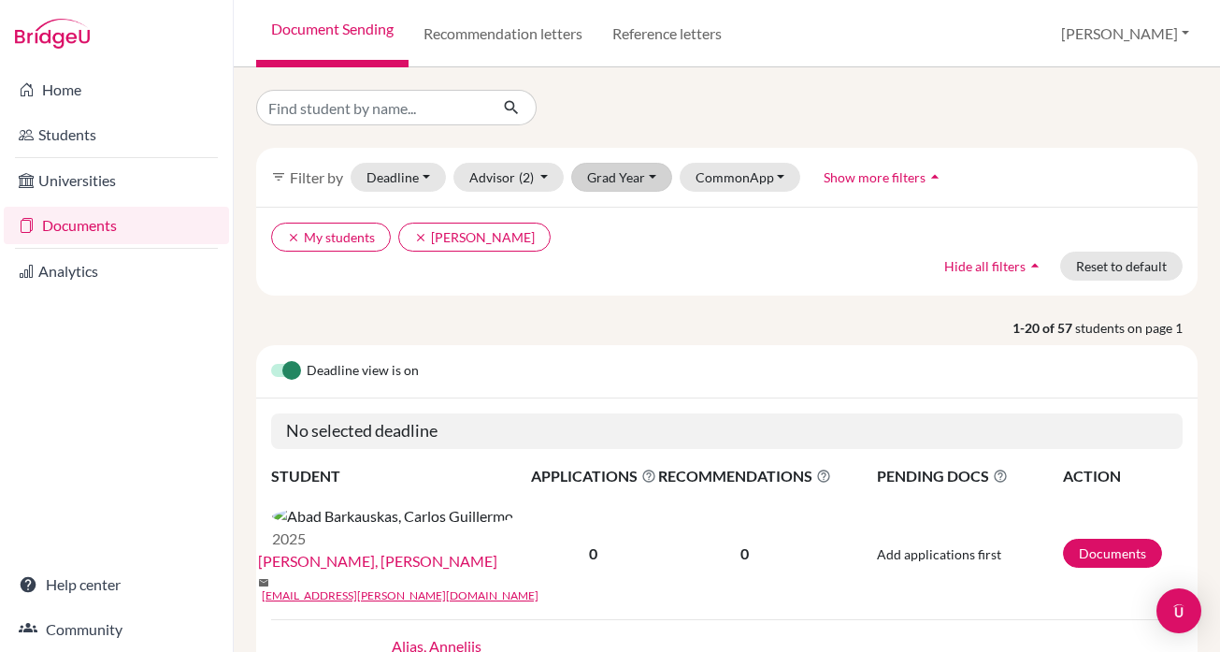
click at [653, 175] on button "Grad Year" at bounding box center [621, 177] width 101 height 29
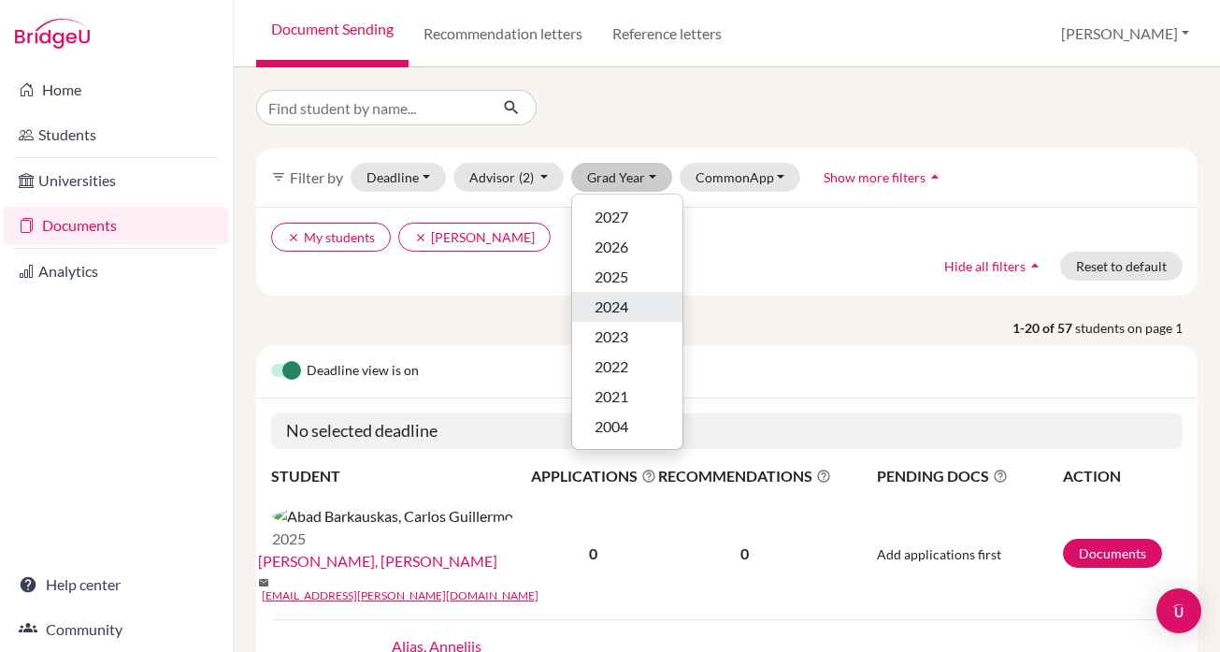
click at [633, 298] on div "2024" at bounding box center [627, 306] width 65 height 22
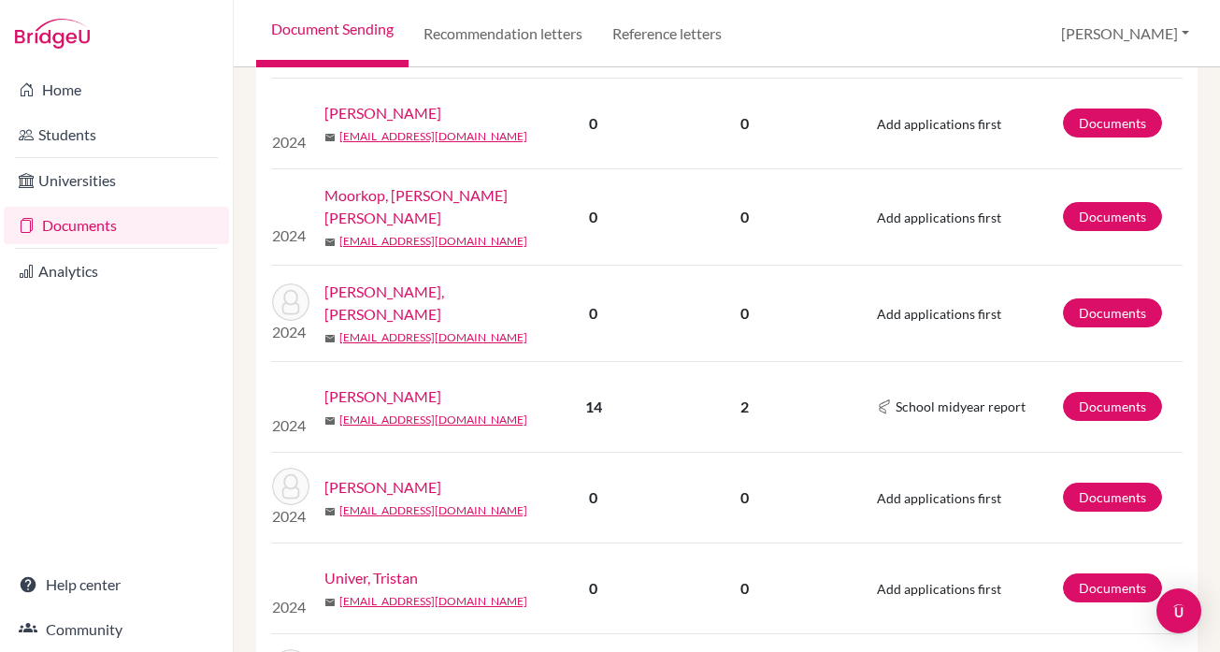
scroll to position [808, 0]
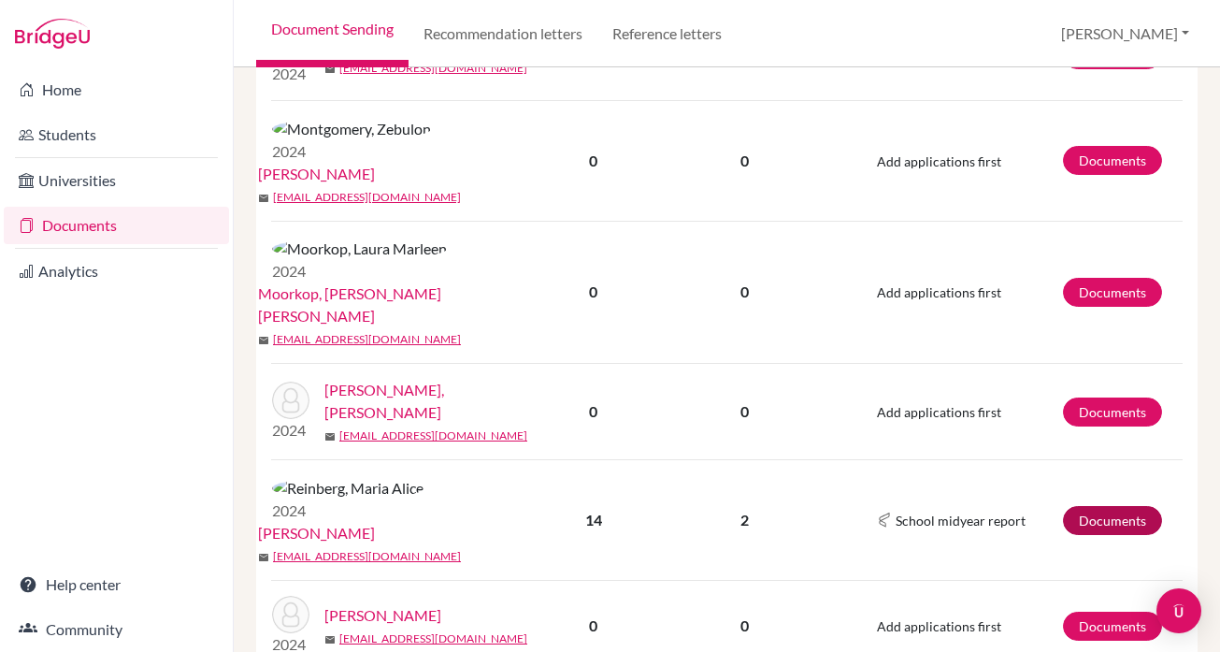
click at [1130, 506] on link "Documents" at bounding box center [1112, 520] width 99 height 29
